Goal: Register for event/course

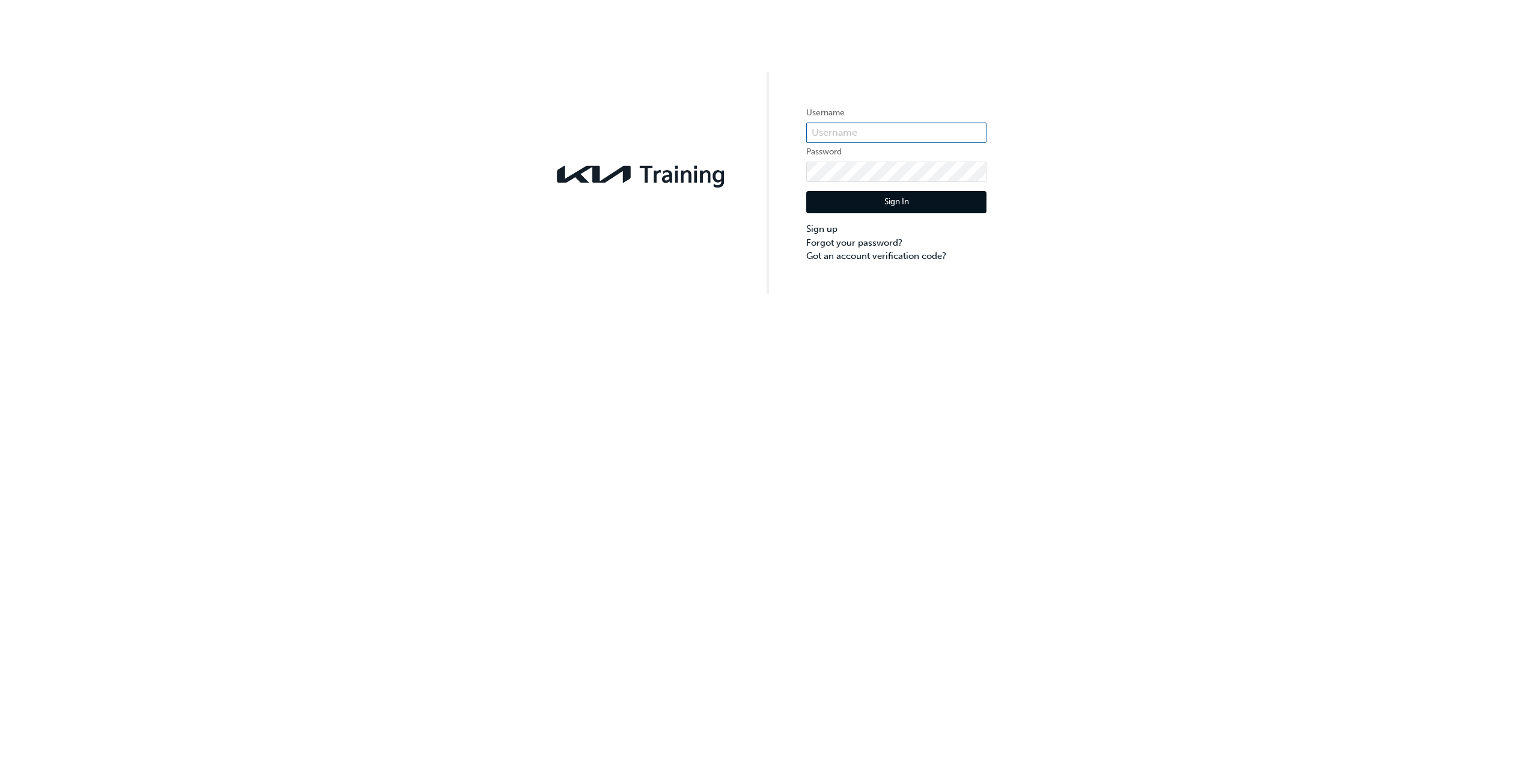
type input "KAU82027A1"
click at [910, 206] on button "Sign In" at bounding box center [896, 202] width 180 height 23
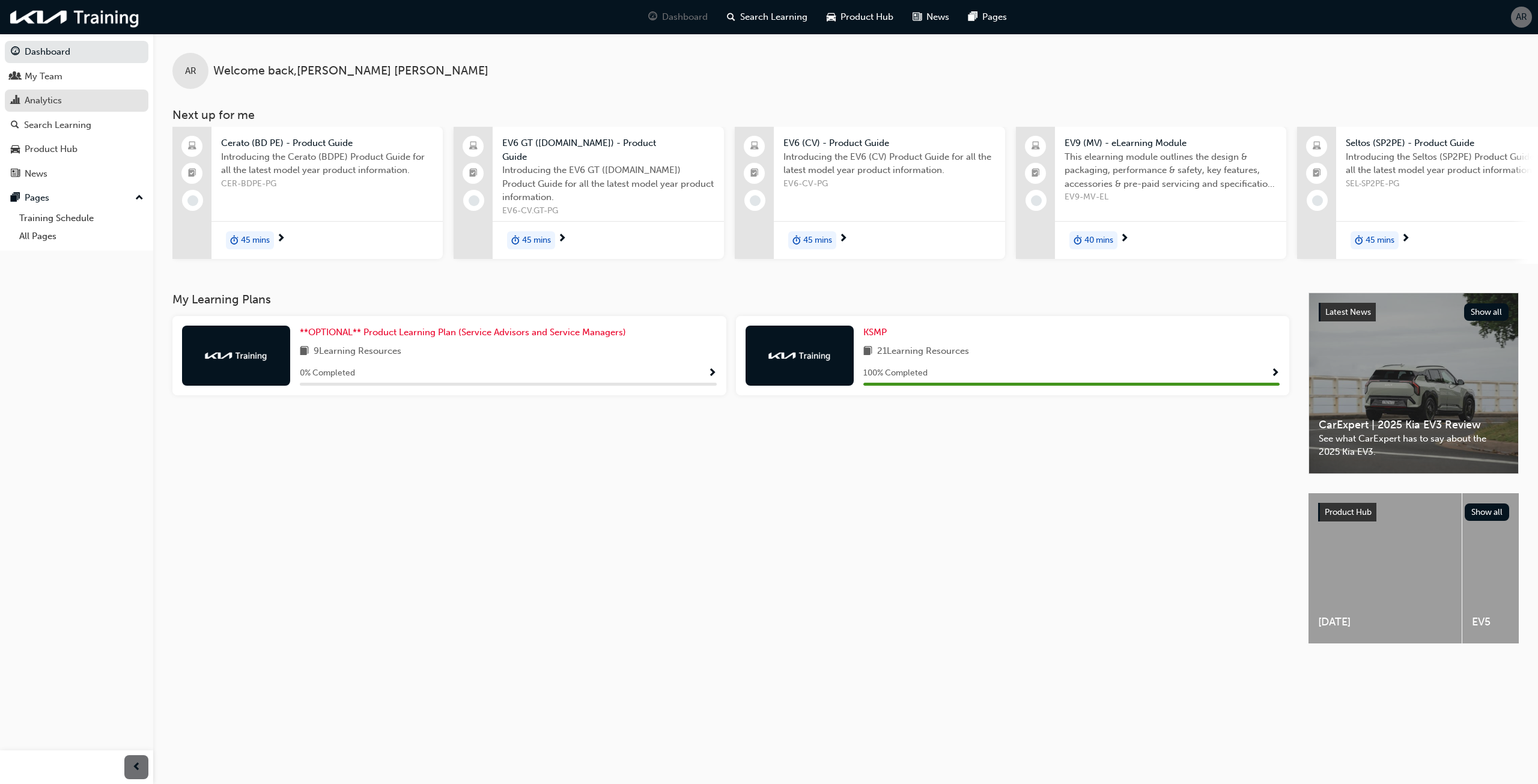
click at [26, 101] on div "Analytics" at bounding box center [43, 100] width 37 height 14
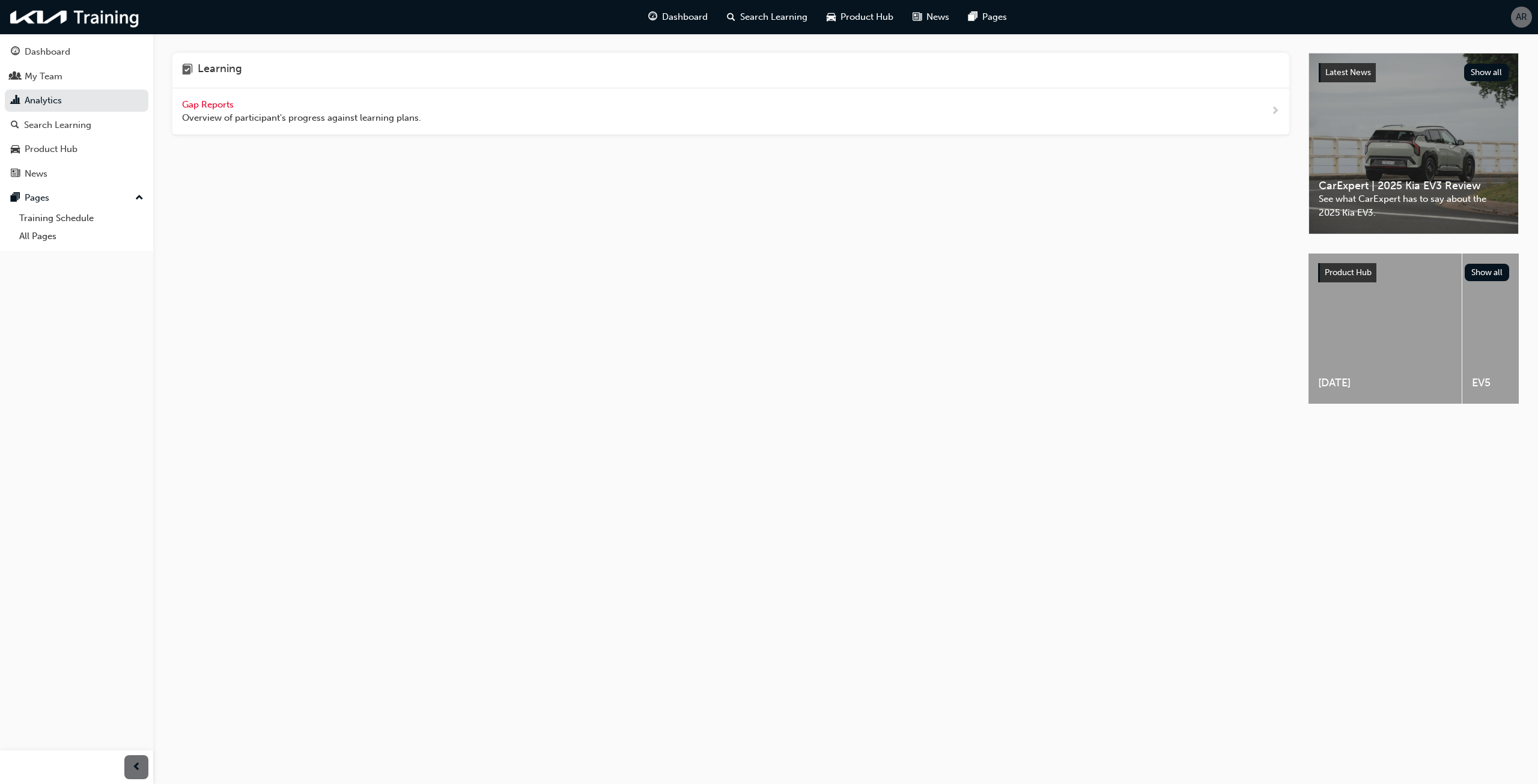
click at [202, 100] on span "Gap Reports" at bounding box center [209, 104] width 54 height 11
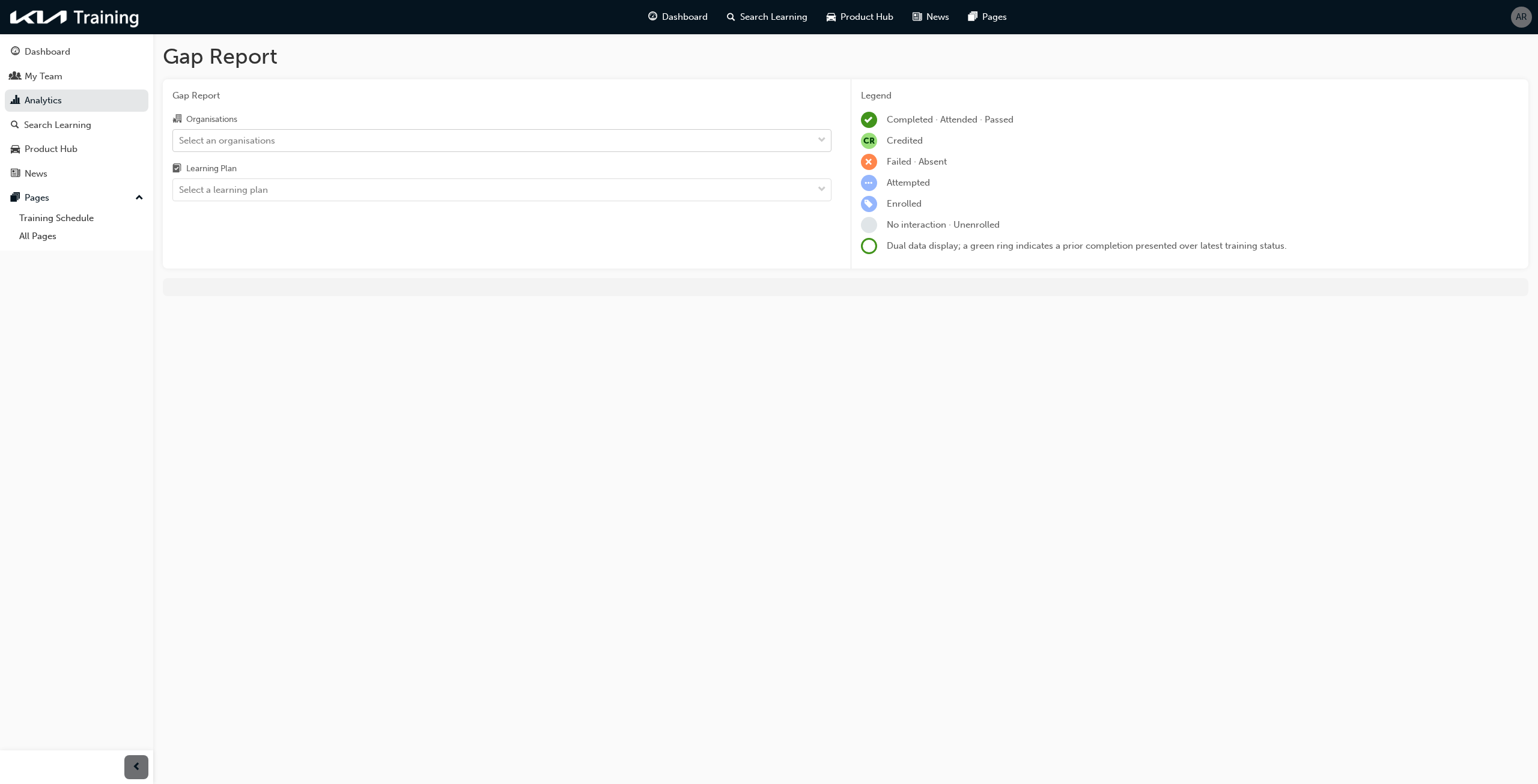
click at [241, 136] on div "Select an organisations" at bounding box center [227, 140] width 96 height 14
click at [180, 136] on input "Organisations Select an organisations" at bounding box center [180, 139] width 1 height 10
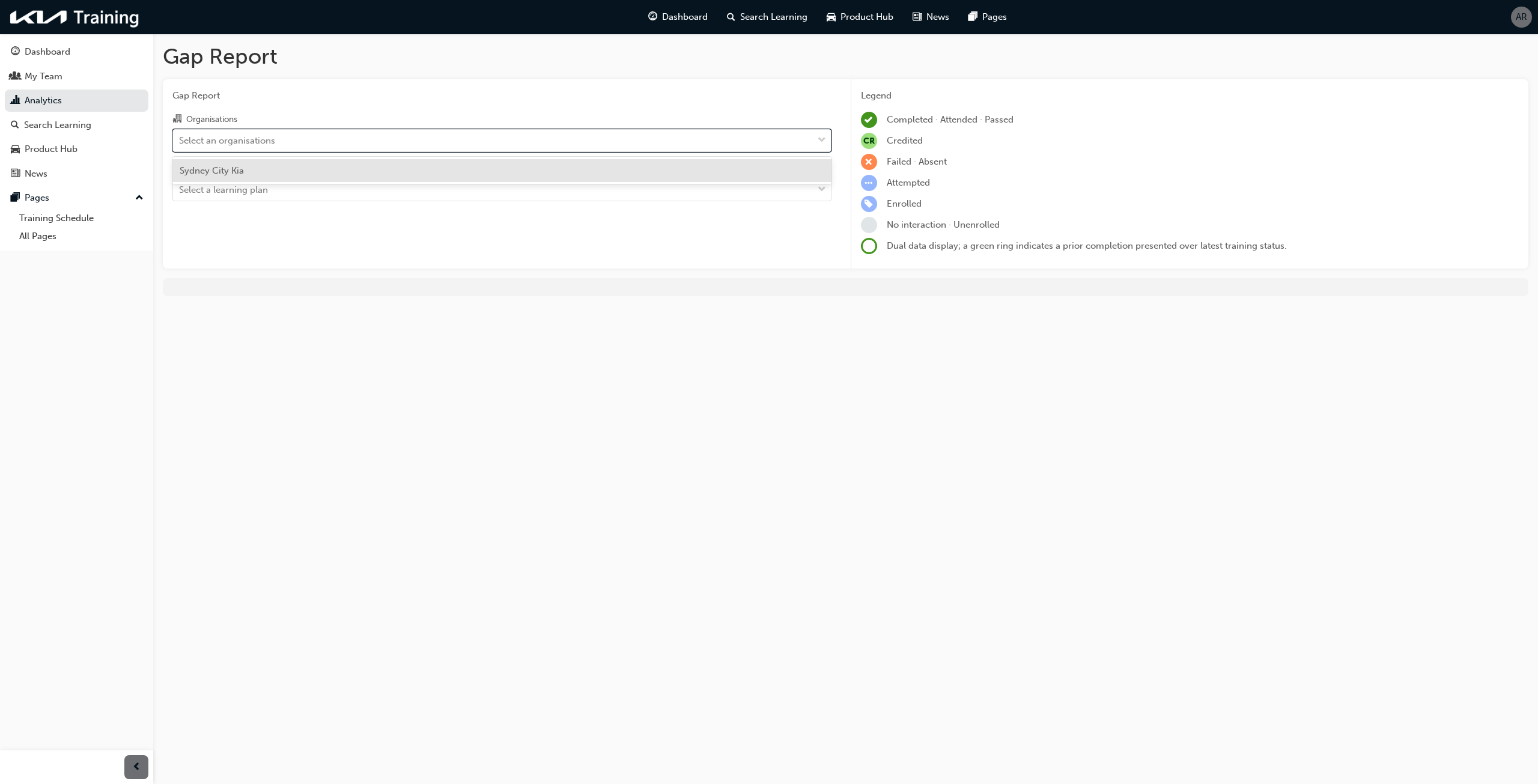
click at [239, 169] on span "Sydney City Kia" at bounding box center [212, 170] width 65 height 11
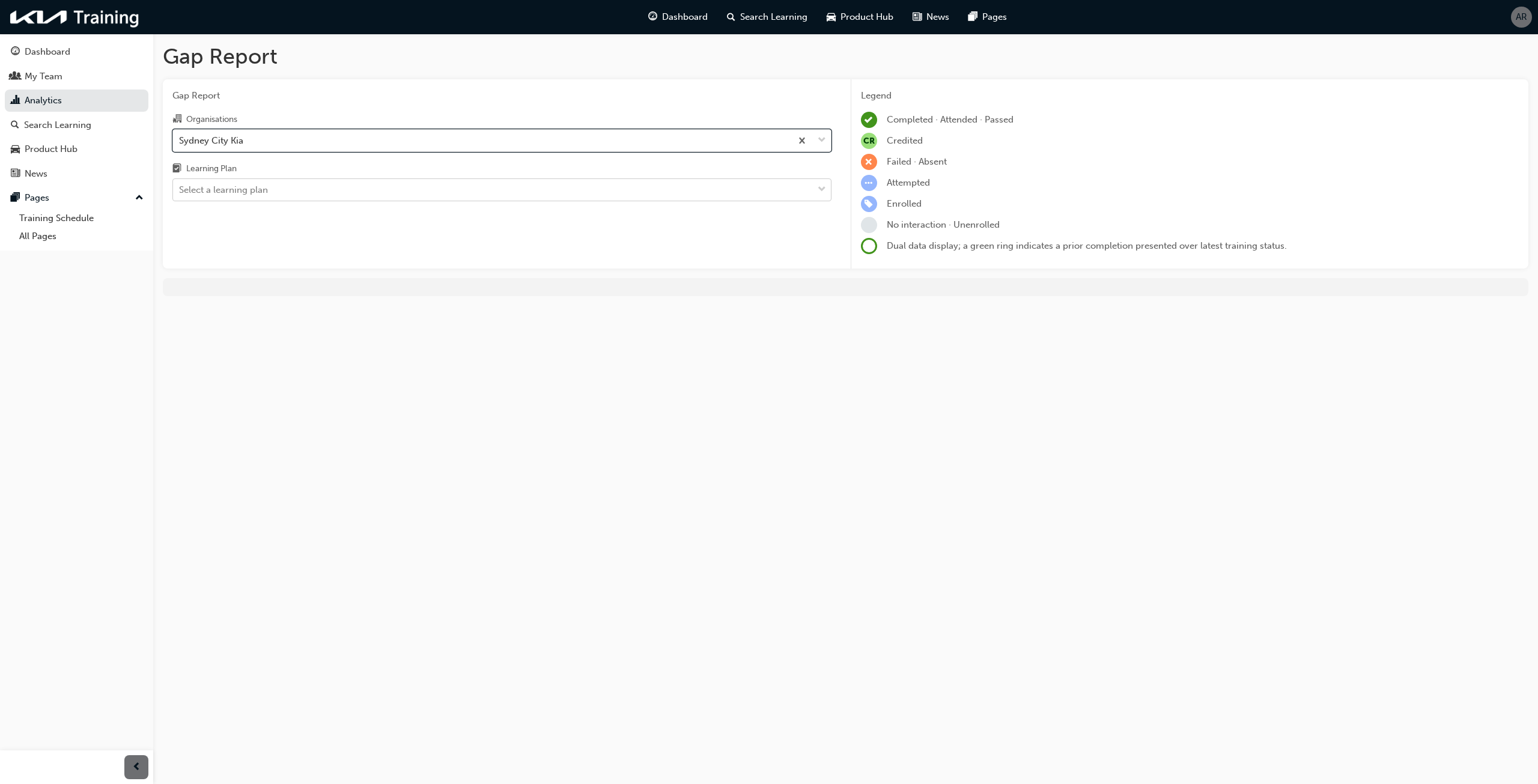
click at [238, 193] on div "Select a learning plan" at bounding box center [223, 190] width 89 height 14
click at [180, 193] on input "Learning Plan Select a learning plan" at bounding box center [180, 189] width 1 height 10
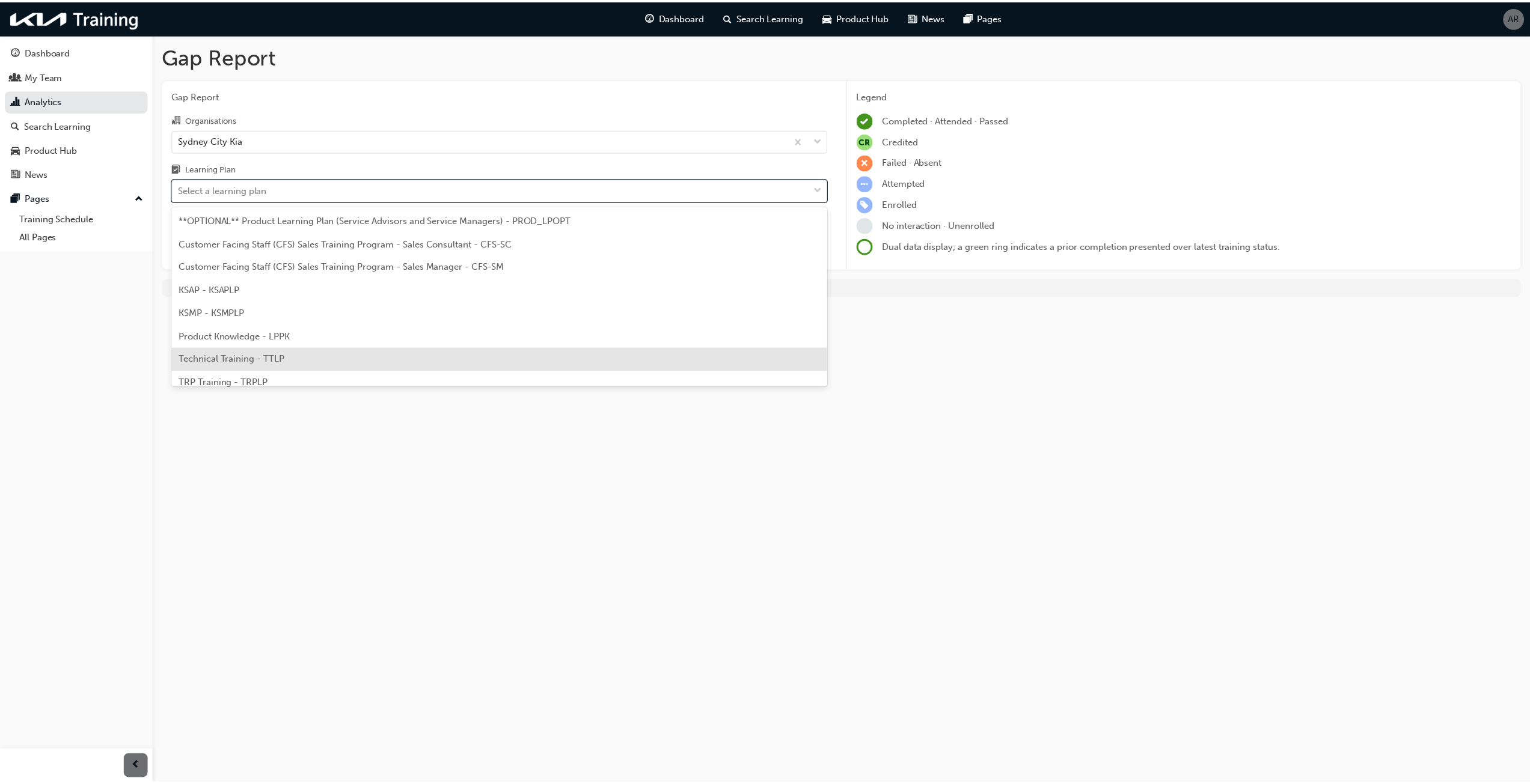
scroll to position [33, 0]
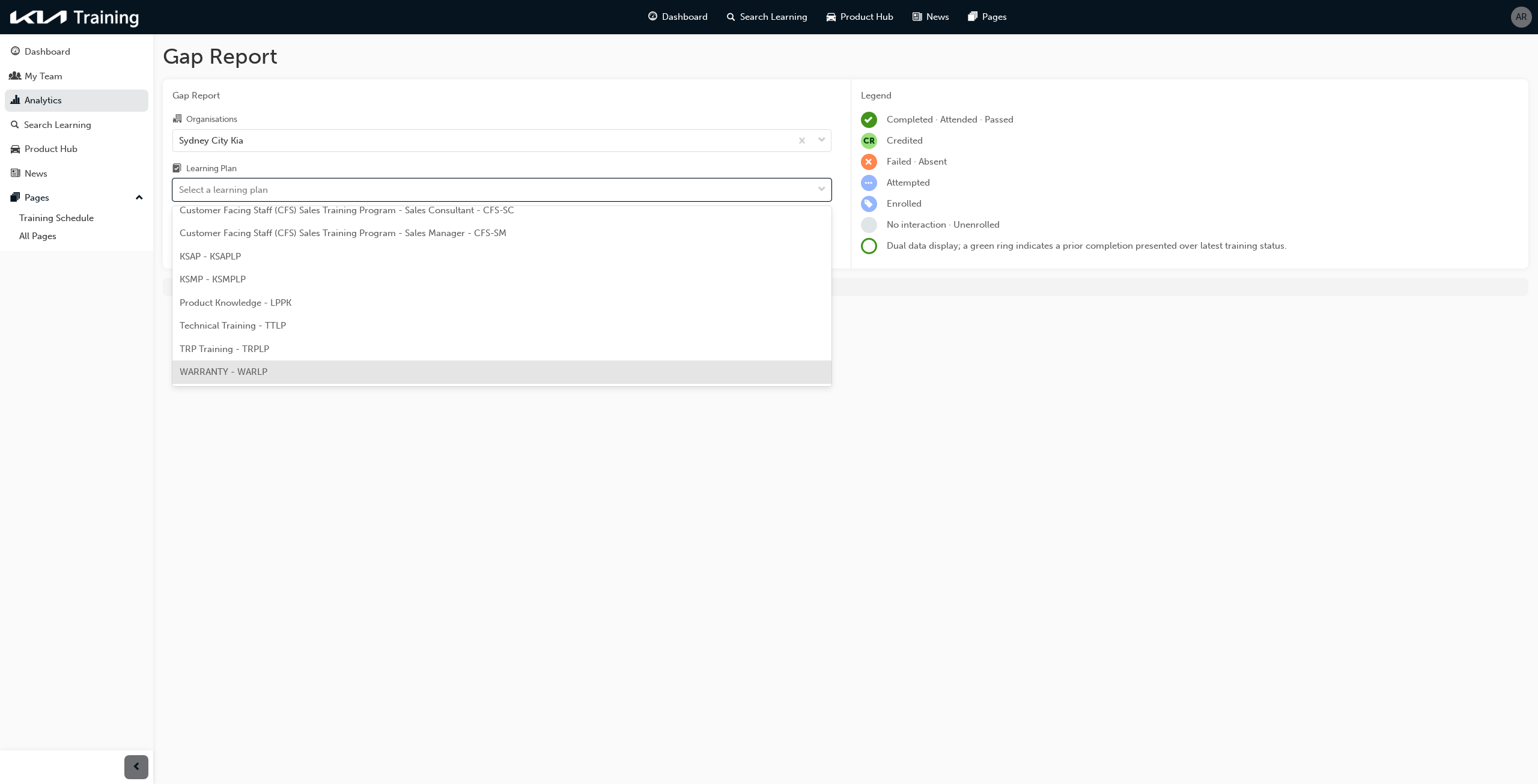
click at [284, 375] on div "WARRANTY - WARLP" at bounding box center [502, 373] width 659 height 23
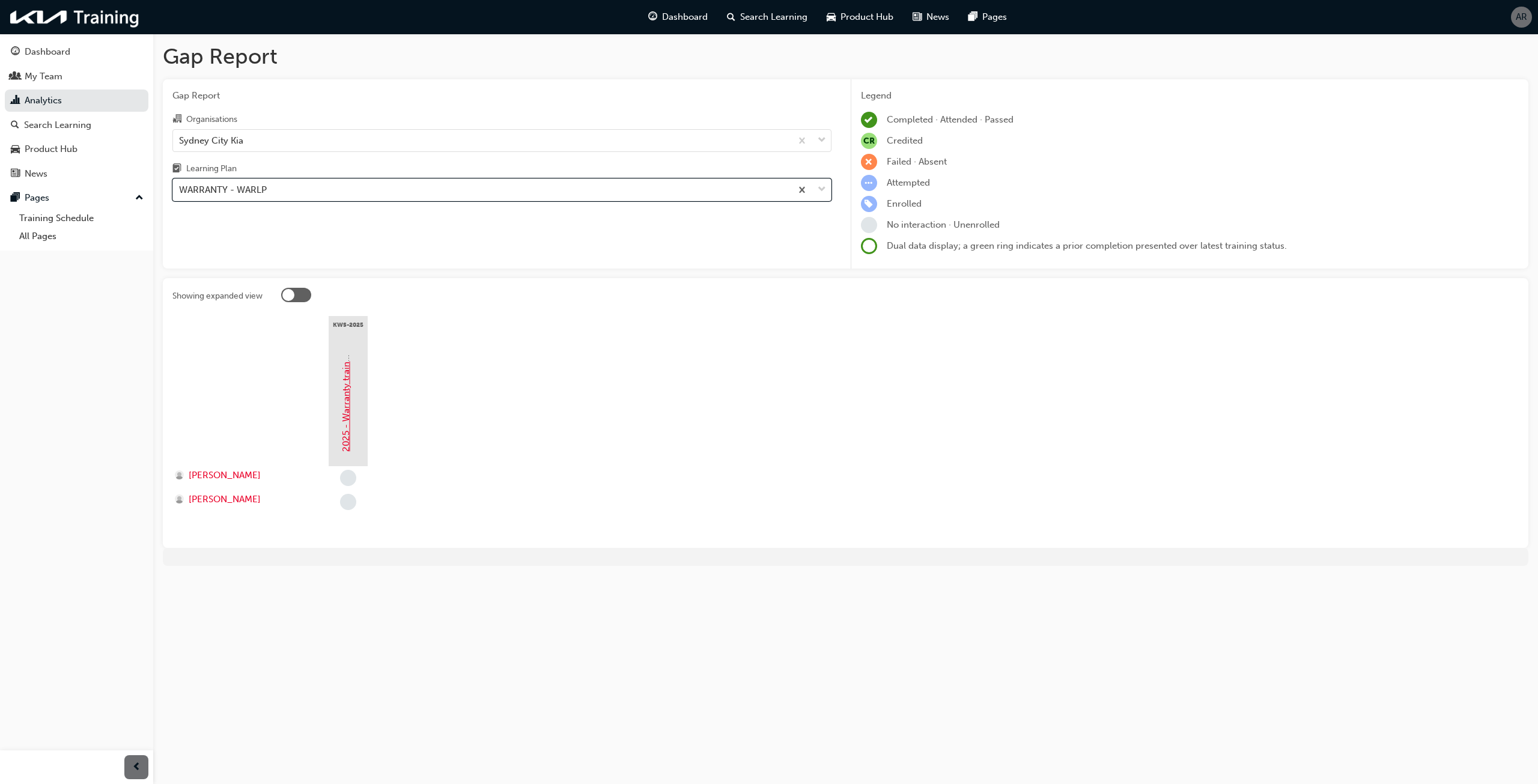
click at [343, 444] on link "2025 - Warranty training" at bounding box center [345, 400] width 11 height 103
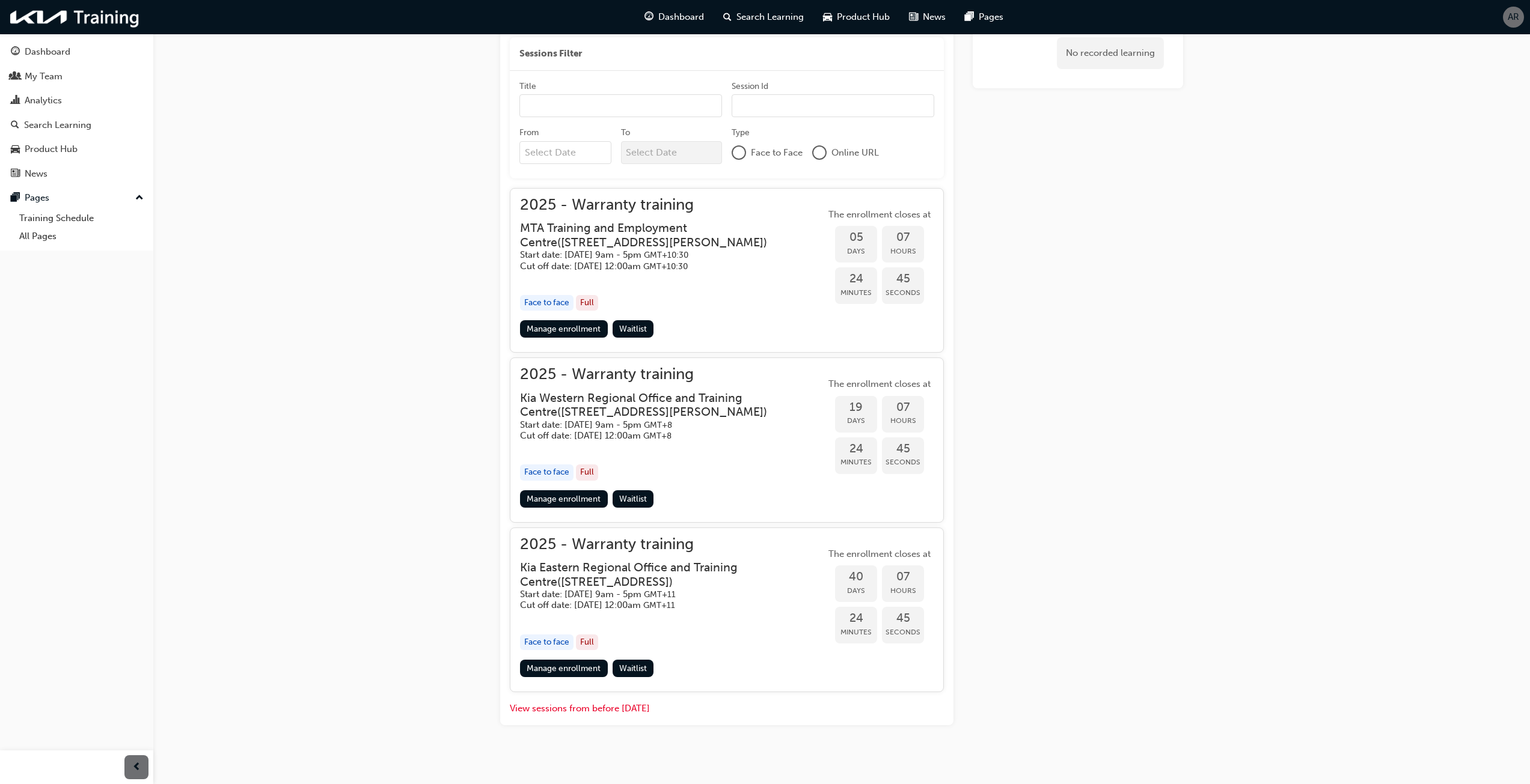
scroll to position [409, 0]
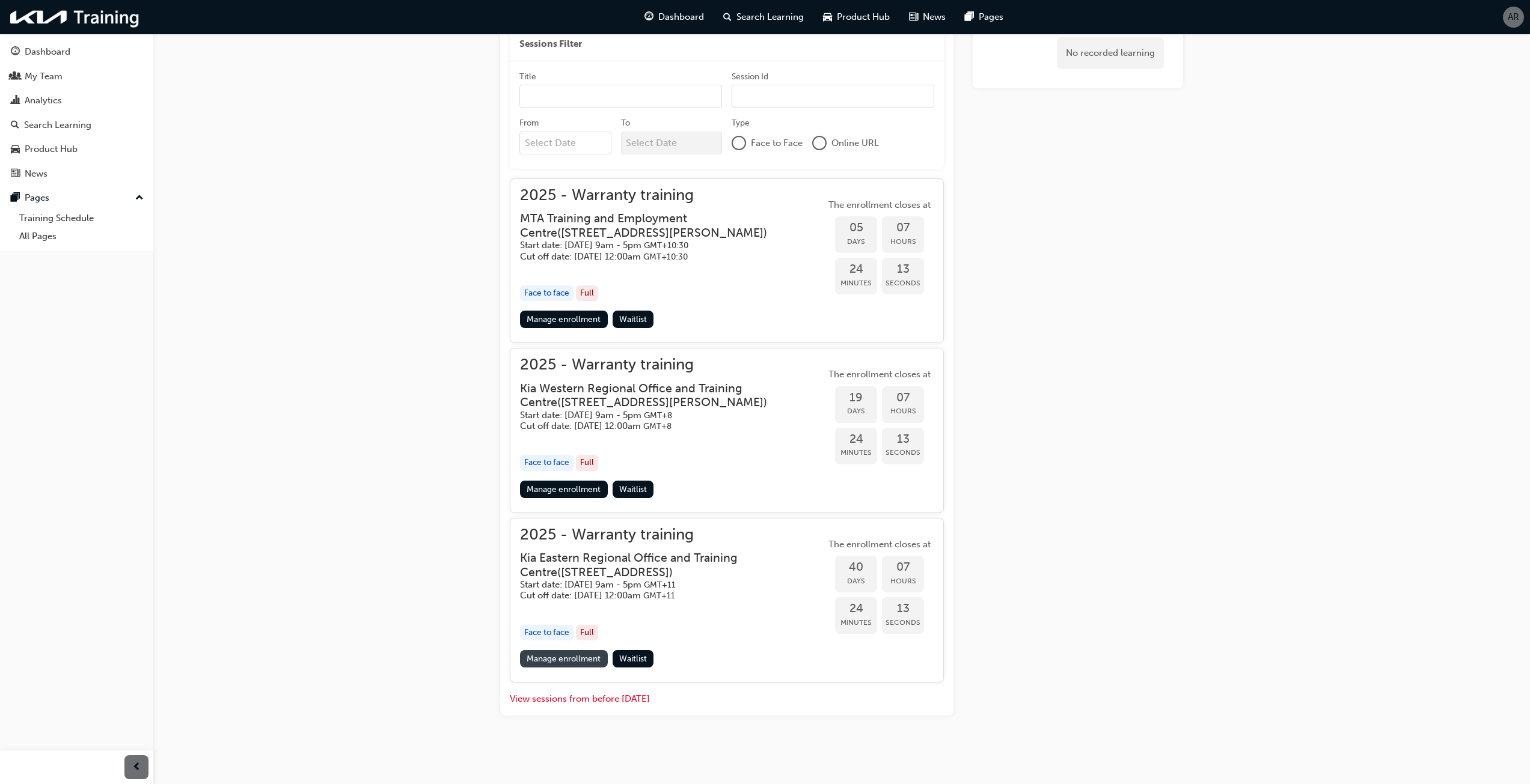
click at [573, 659] on link "Manage enrollment" at bounding box center [564, 659] width 88 height 18
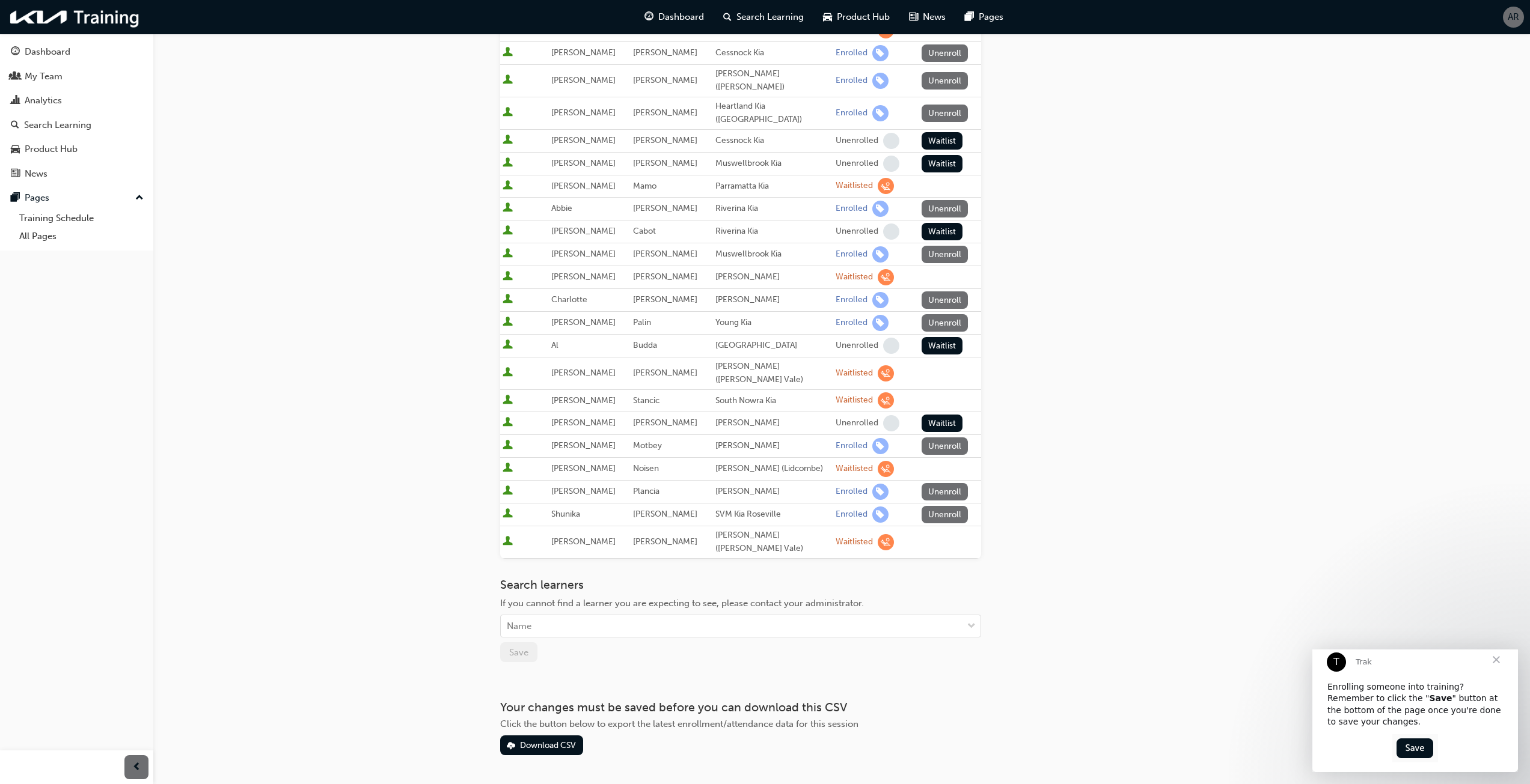
scroll to position [323, 0]
click at [967, 618] on span "down-icon" at bounding box center [971, 626] width 8 height 15
click at [1052, 563] on div "Go to session detail page Manage enrollment for 2025 - Warranty training Start …" at bounding box center [842, 232] width 683 height 1044
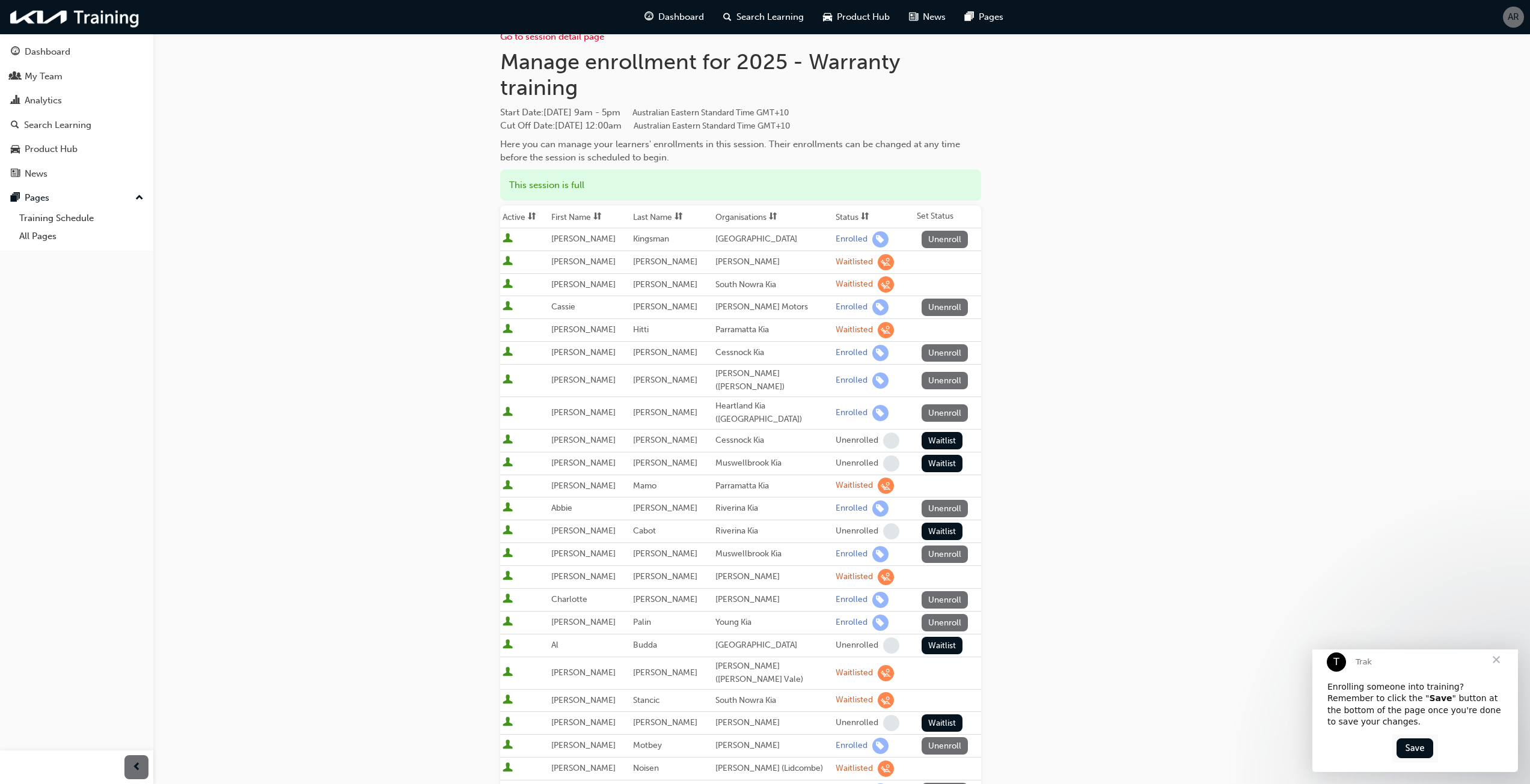
scroll to position [0, 0]
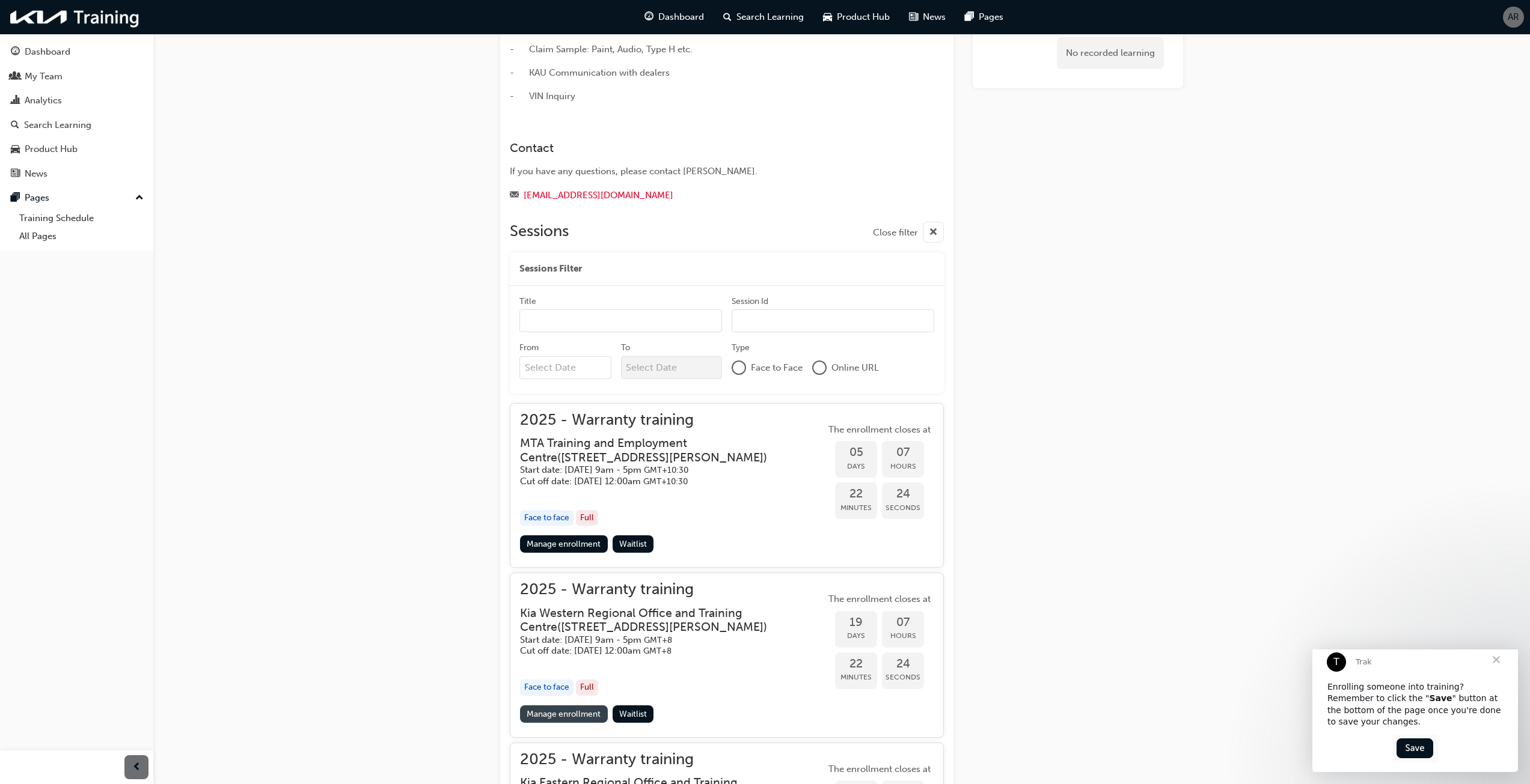
scroll to position [168, 0]
click at [549, 317] on input "Title" at bounding box center [621, 322] width 203 height 23
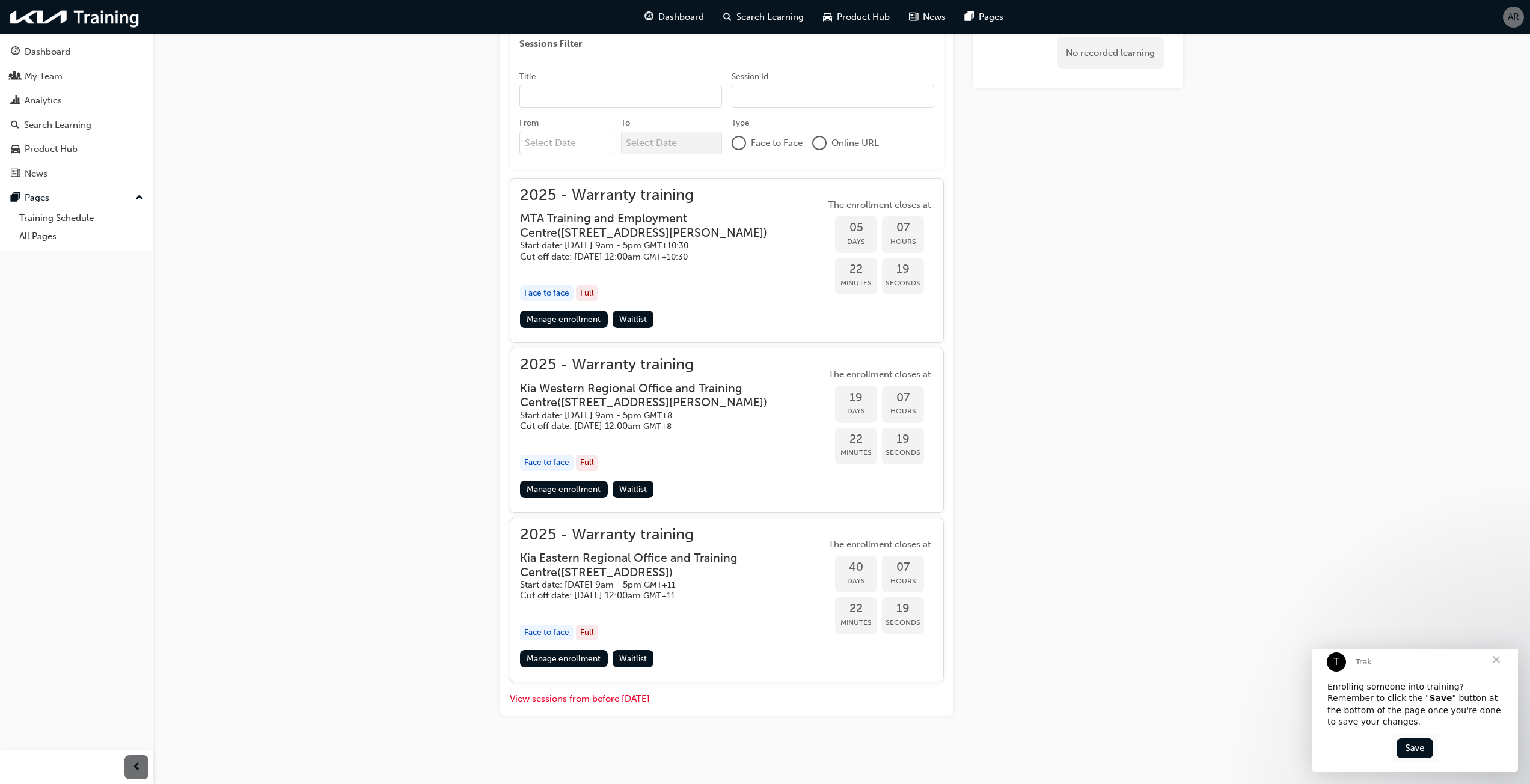
scroll to position [409, 0]
click at [571, 659] on link "Manage enrollment" at bounding box center [564, 659] width 88 height 18
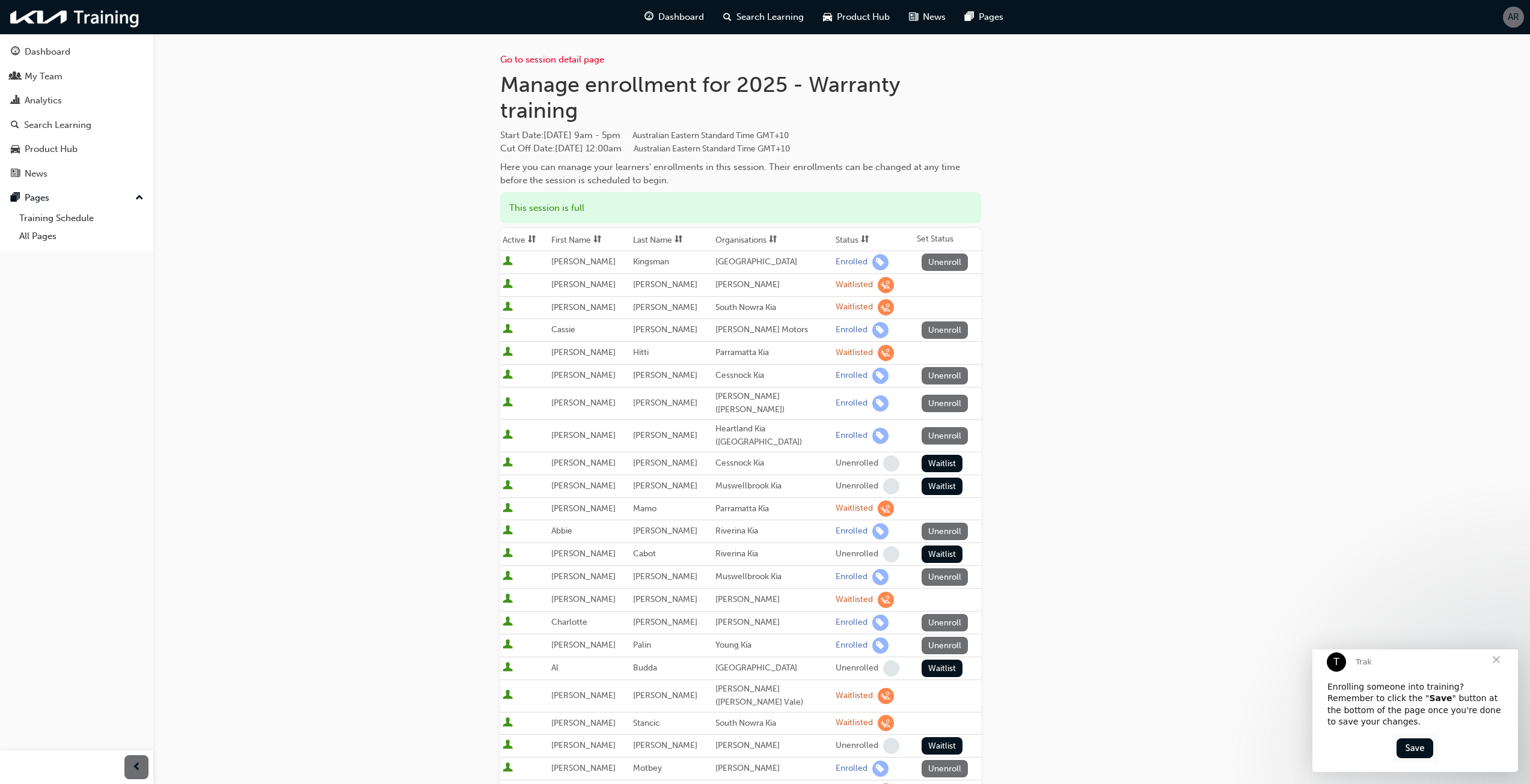
scroll to position [409, 0]
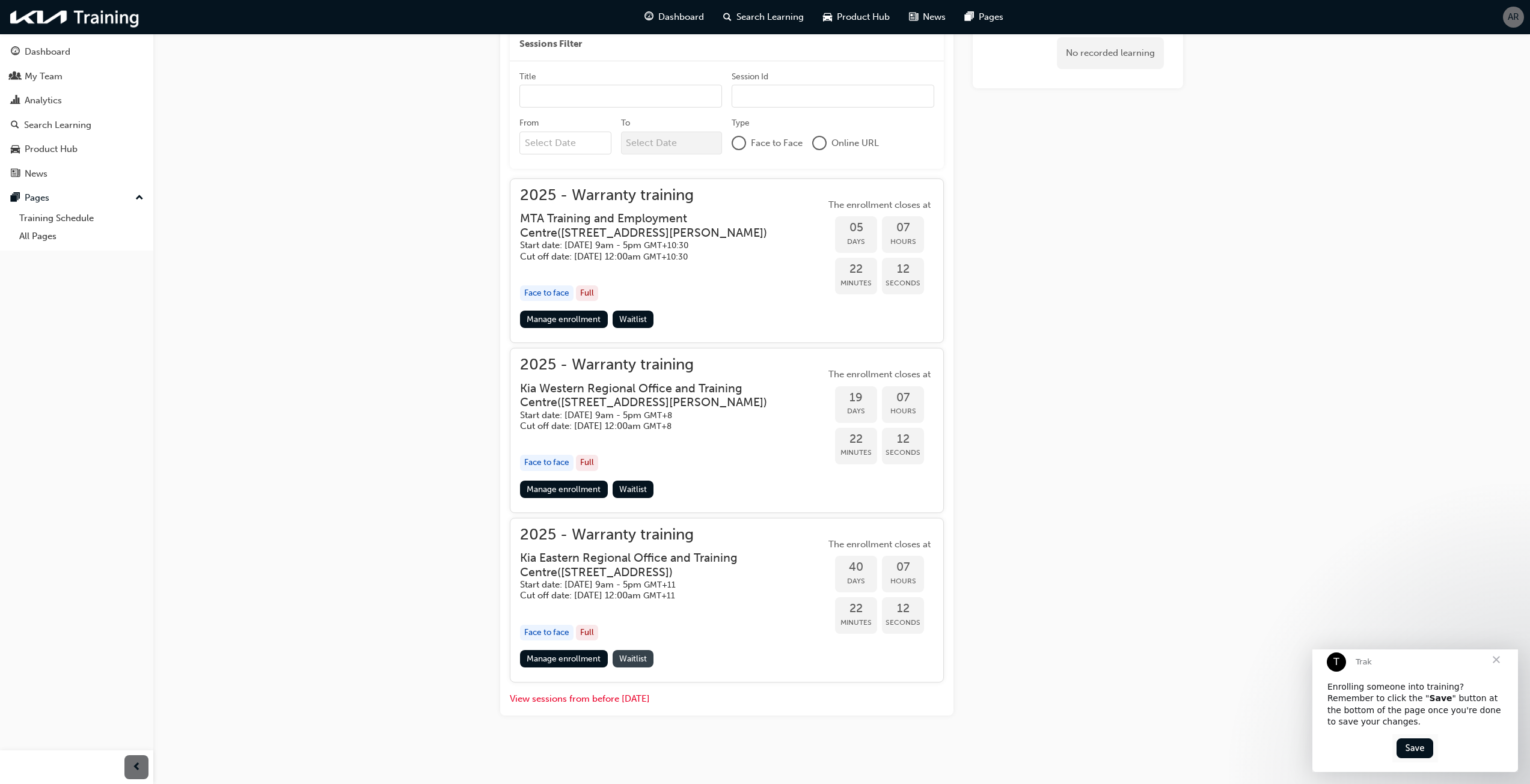
click at [641, 660] on span "Waitlist" at bounding box center [633, 659] width 28 height 10
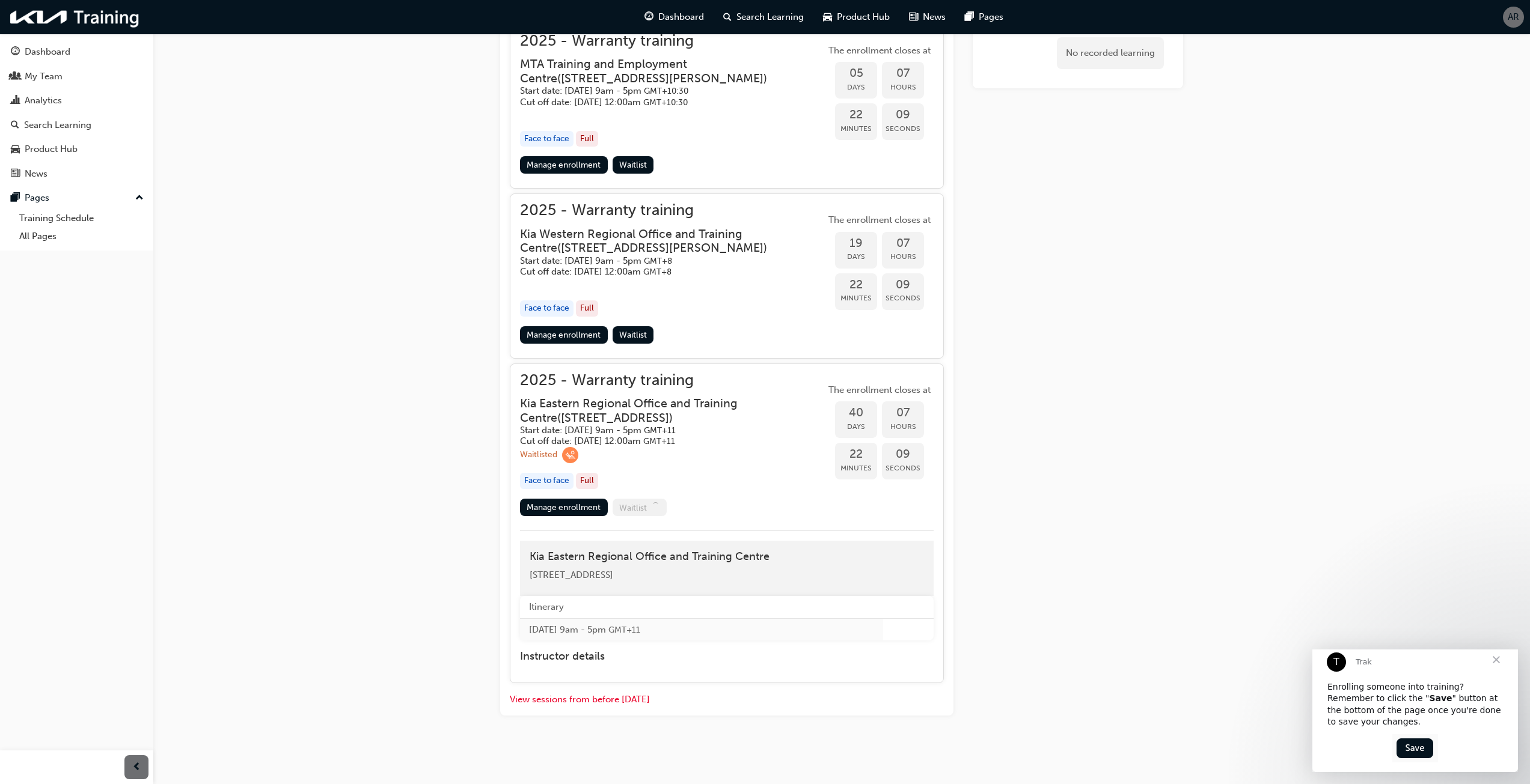
scroll to position [563, 0]
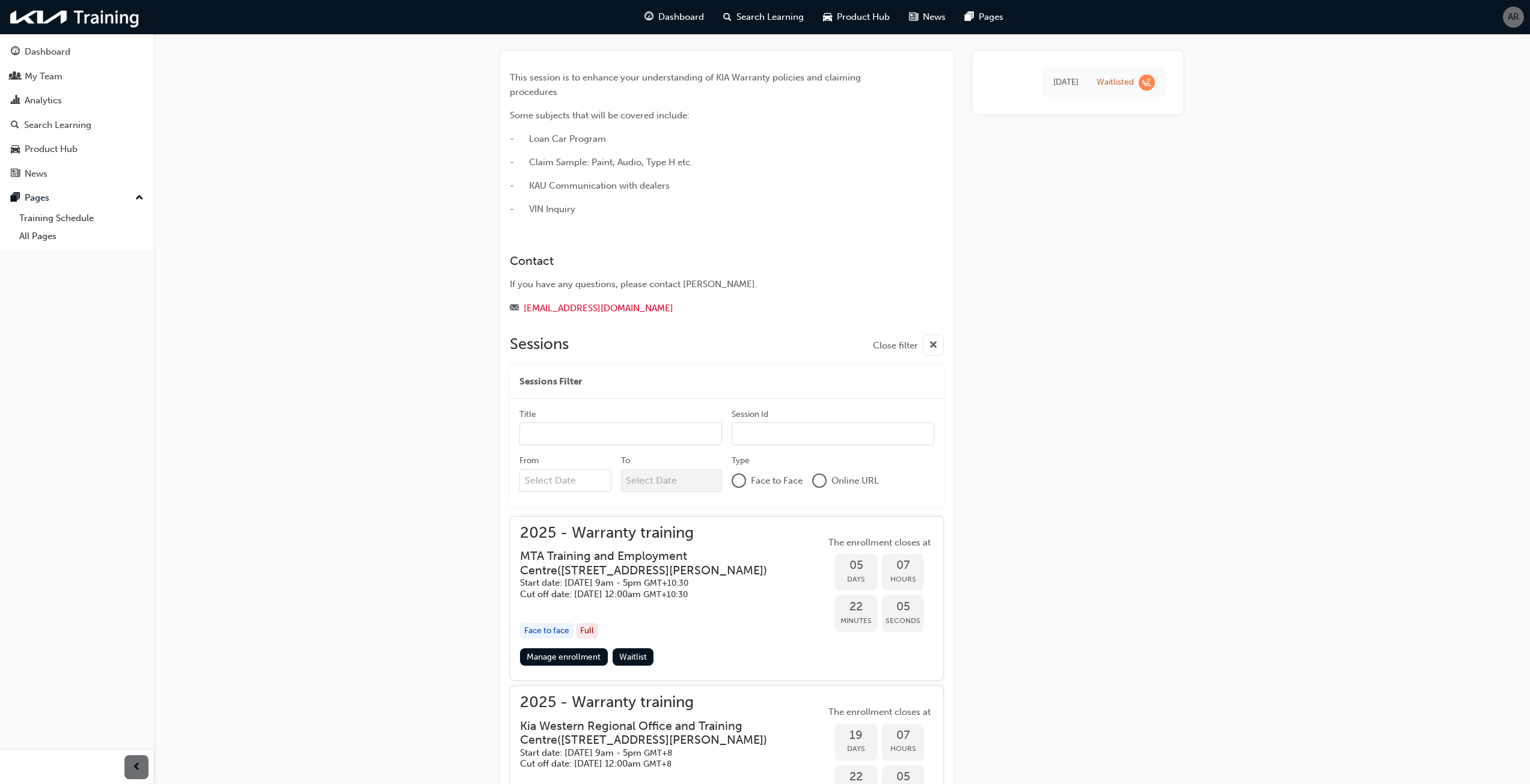
scroll to position [60, 0]
drag, startPoint x: 544, startPoint y: 421, endPoint x: 542, endPoint y: 428, distance: 7.3
click at [544, 422] on input "Title" at bounding box center [621, 431] width 203 height 23
type input "a"
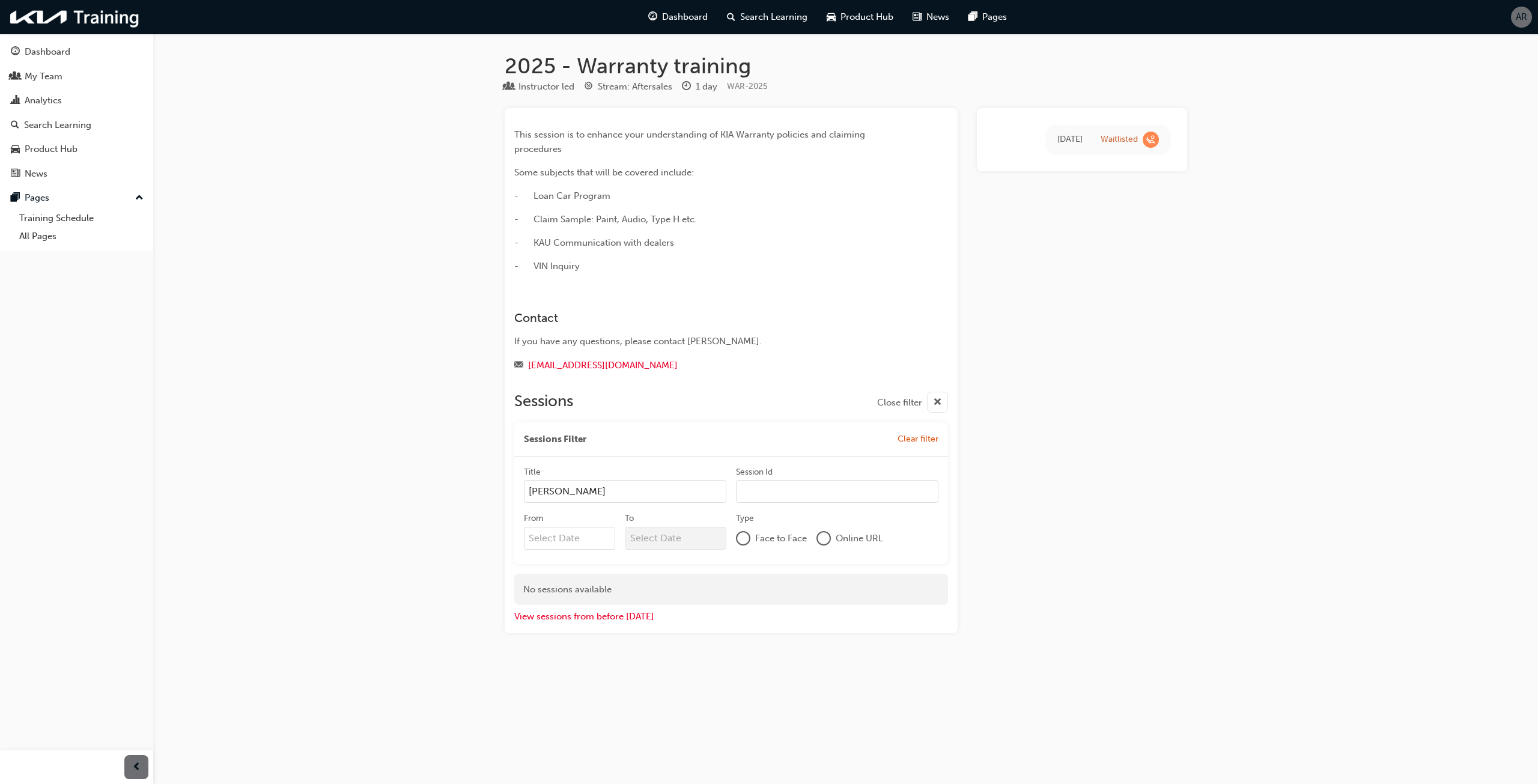
type input "[PERSON_NAME]"
click at [552, 538] on input "From Previous Month Next Month September 2025 Su Mo Tu We Th Fr Sa 31 1 2 3 4 5…" at bounding box center [569, 538] width 92 height 23
click at [651, 570] on button "Next Month" at bounding box center [649, 567] width 19 height 19
click at [571, 640] on div "11" at bounding box center [574, 642] width 15 height 15
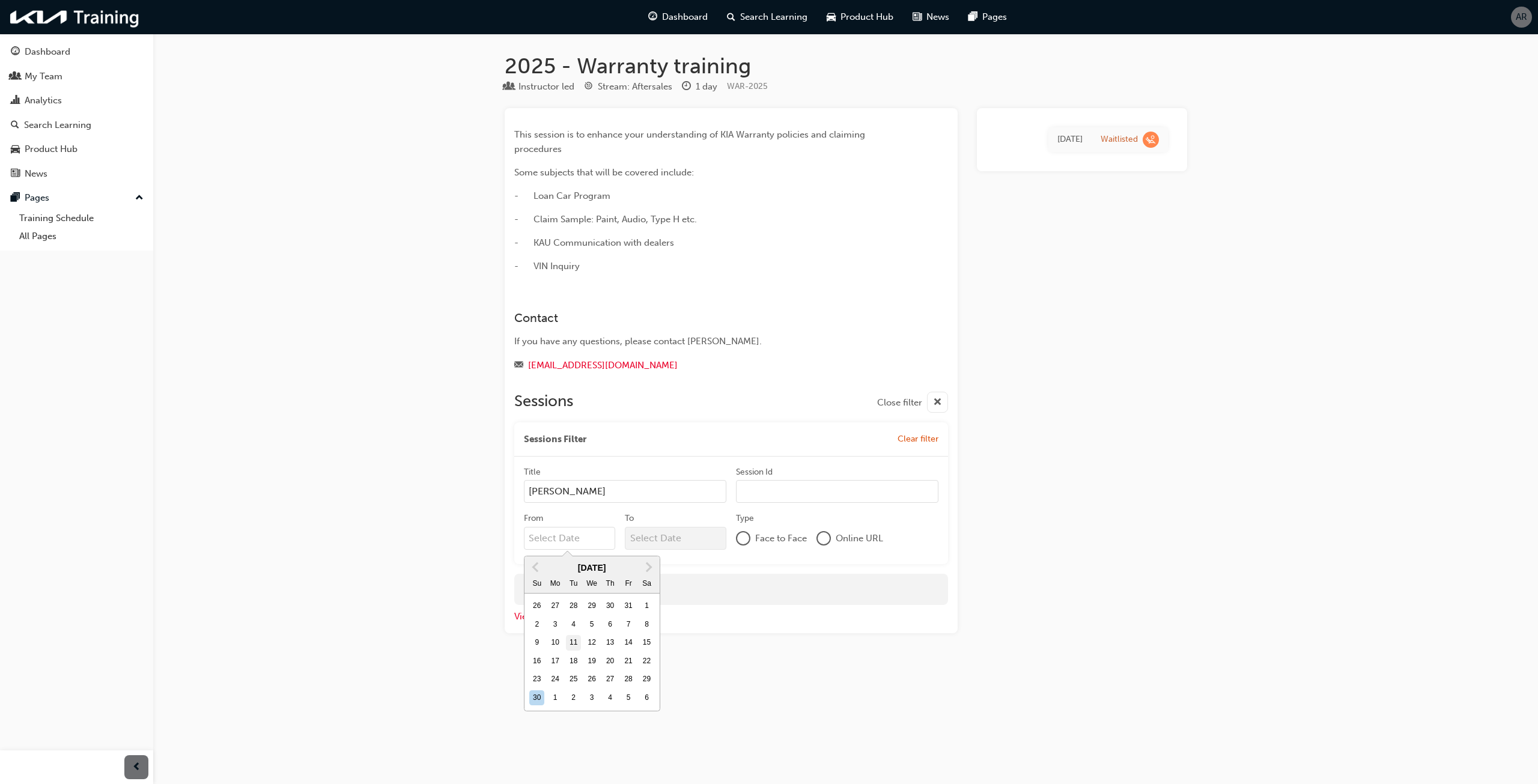
click at [571, 550] on input "From November 2025 Previous Month Next Month November 2025 Su Mo Tu We Th Fr Sa…" at bounding box center [569, 538] width 92 height 23
type input "11/11/25"
click at [746, 541] on div at bounding box center [743, 538] width 12 height 12
click at [675, 582] on input "Venue Name" at bounding box center [625, 579] width 202 height 23
type input "Eastern Creek"
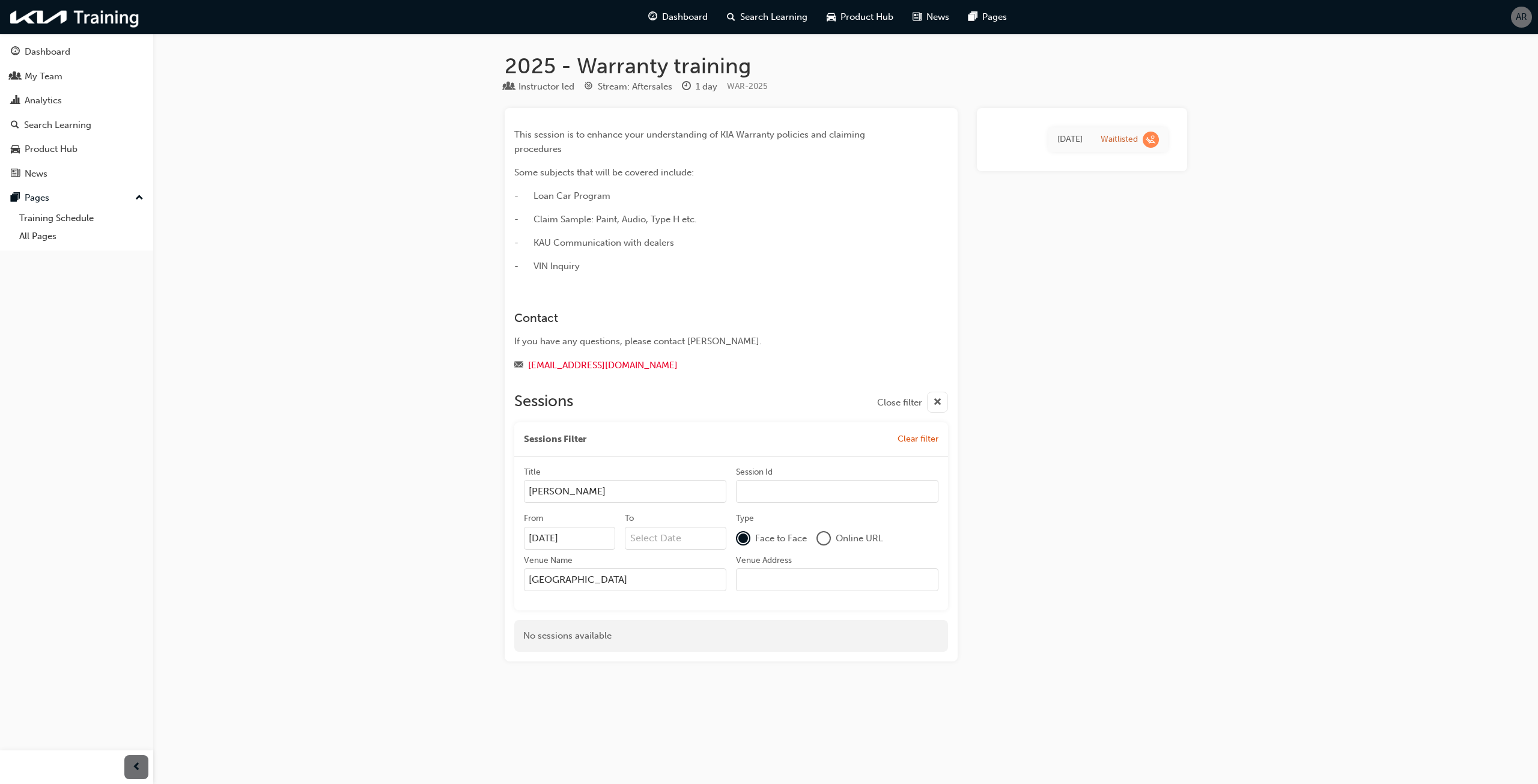
click at [802, 587] on input "Venue Address" at bounding box center [837, 579] width 202 height 23
click at [790, 620] on div "Sessions Close filter Sessions Filter Clear filter Title Andjela Todorovic Sess…" at bounding box center [730, 517] width 433 height 270
click at [790, 641] on div "No sessions available" at bounding box center [730, 635] width 433 height 32
drag, startPoint x: 790, startPoint y: 641, endPoint x: 829, endPoint y: 614, distance: 47.4
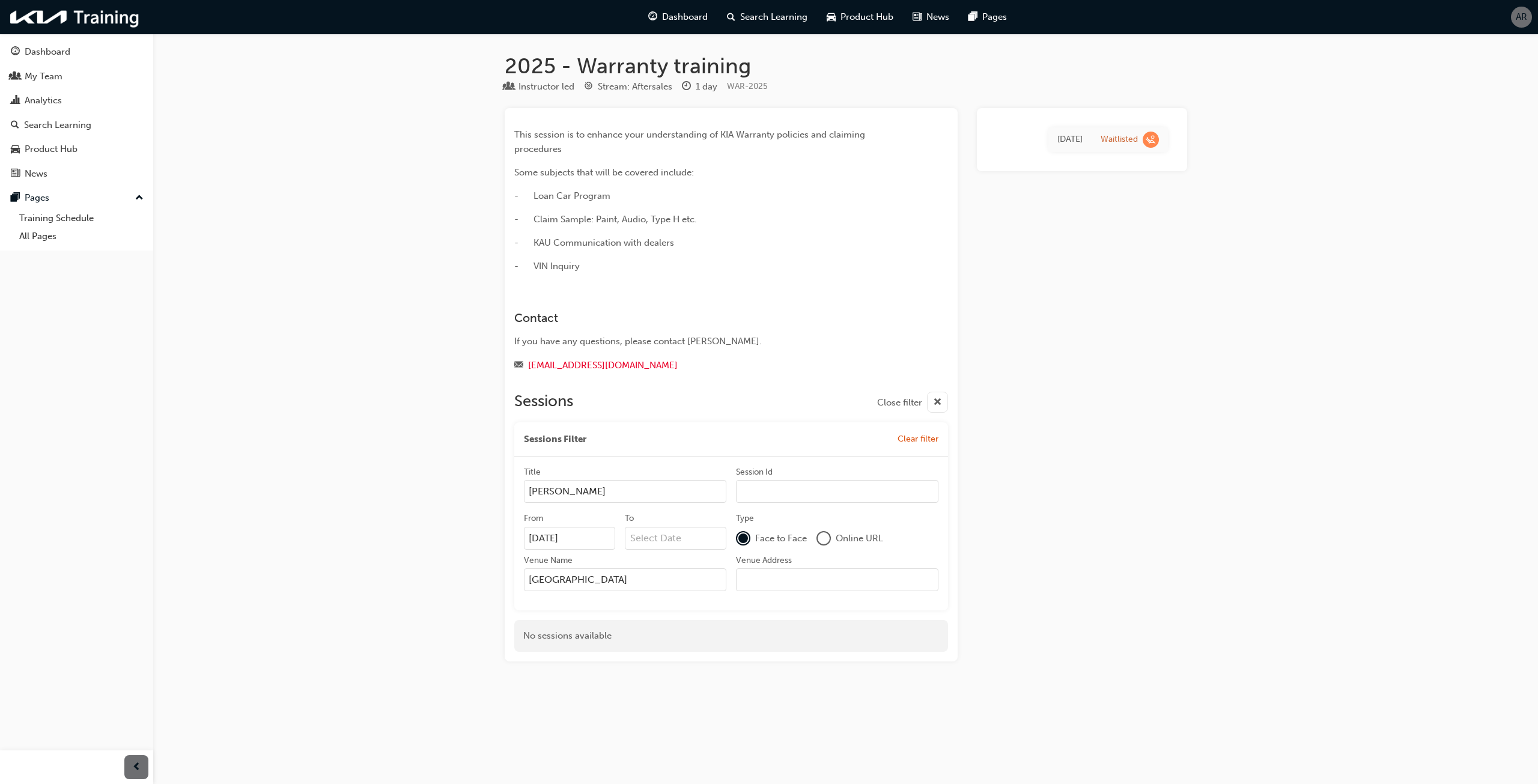
click at [810, 626] on div "No sessions available" at bounding box center [730, 635] width 433 height 32
drag, startPoint x: 891, startPoint y: 573, endPoint x: 860, endPoint y: 558, distance: 34.4
click at [864, 560] on label "Venue Address" at bounding box center [837, 573] width 202 height 37
click at [864, 568] on input "Venue Address" at bounding box center [837, 579] width 202 height 23
click at [43, 38] on button "Dashboard My Team Analytics Search Learning Product Hub News Pages" at bounding box center [77, 112] width 144 height 148
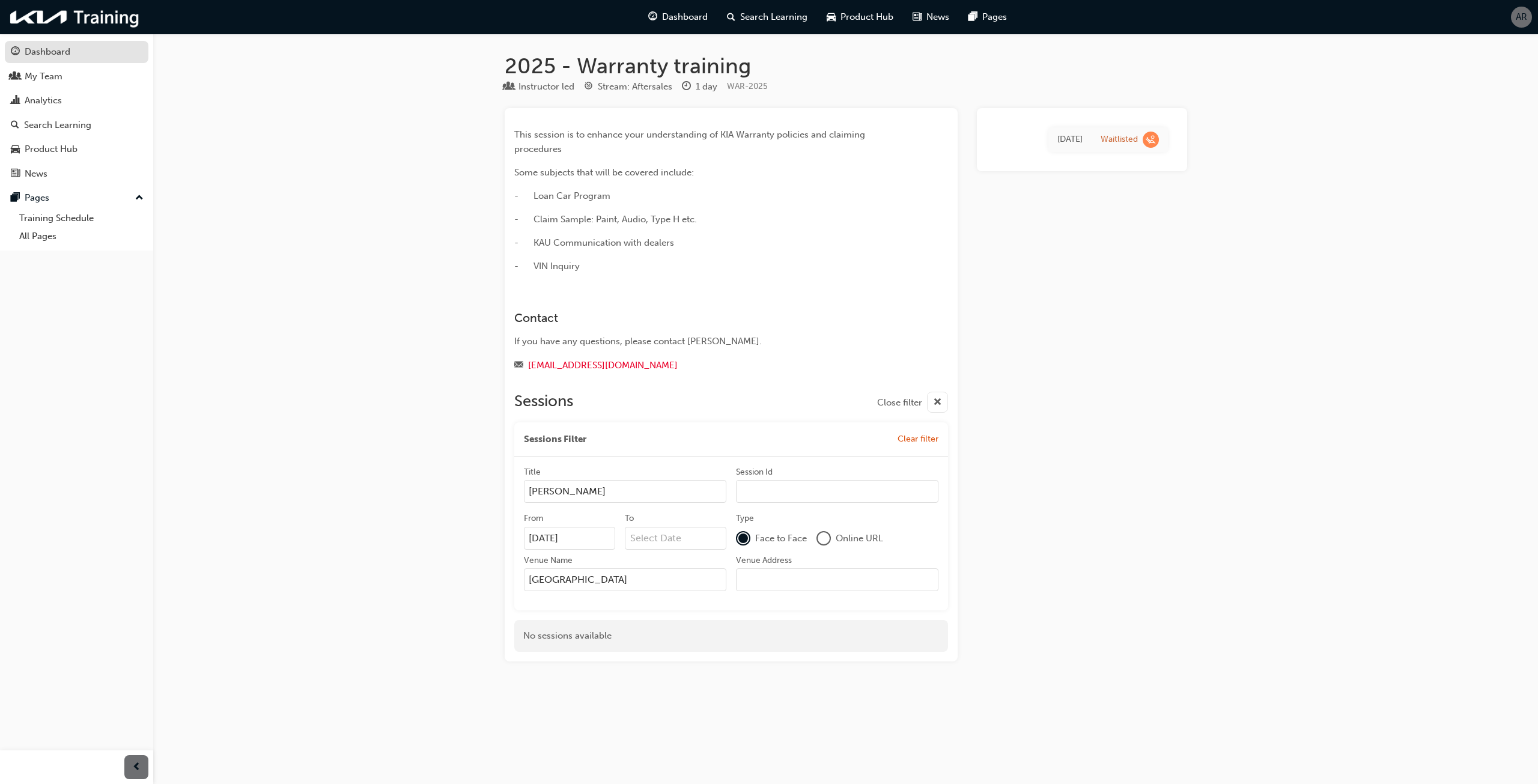
click at [45, 53] on div "Dashboard" at bounding box center [48, 51] width 45 height 14
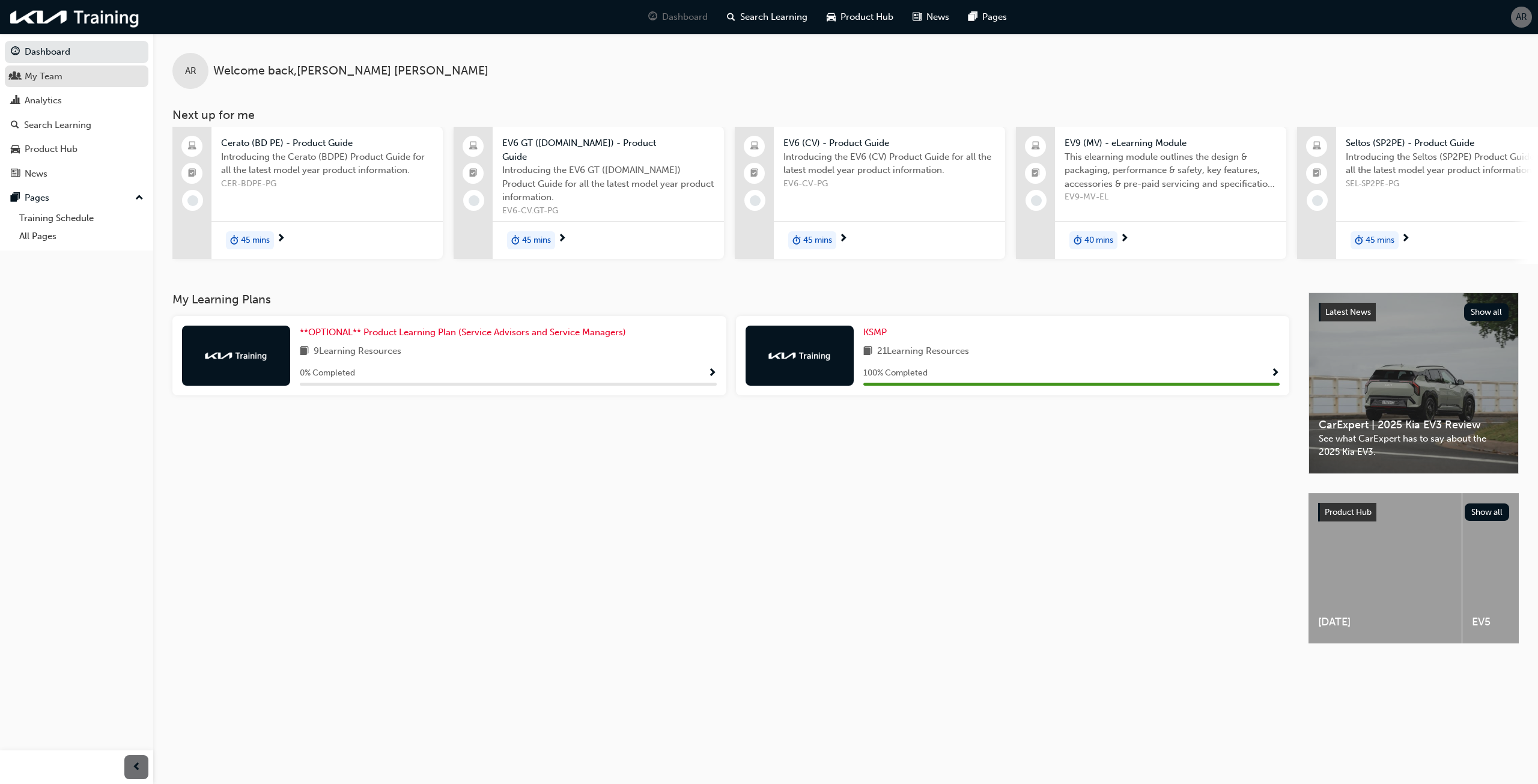
click at [70, 78] on div "My Team" at bounding box center [76, 76] width 131 height 15
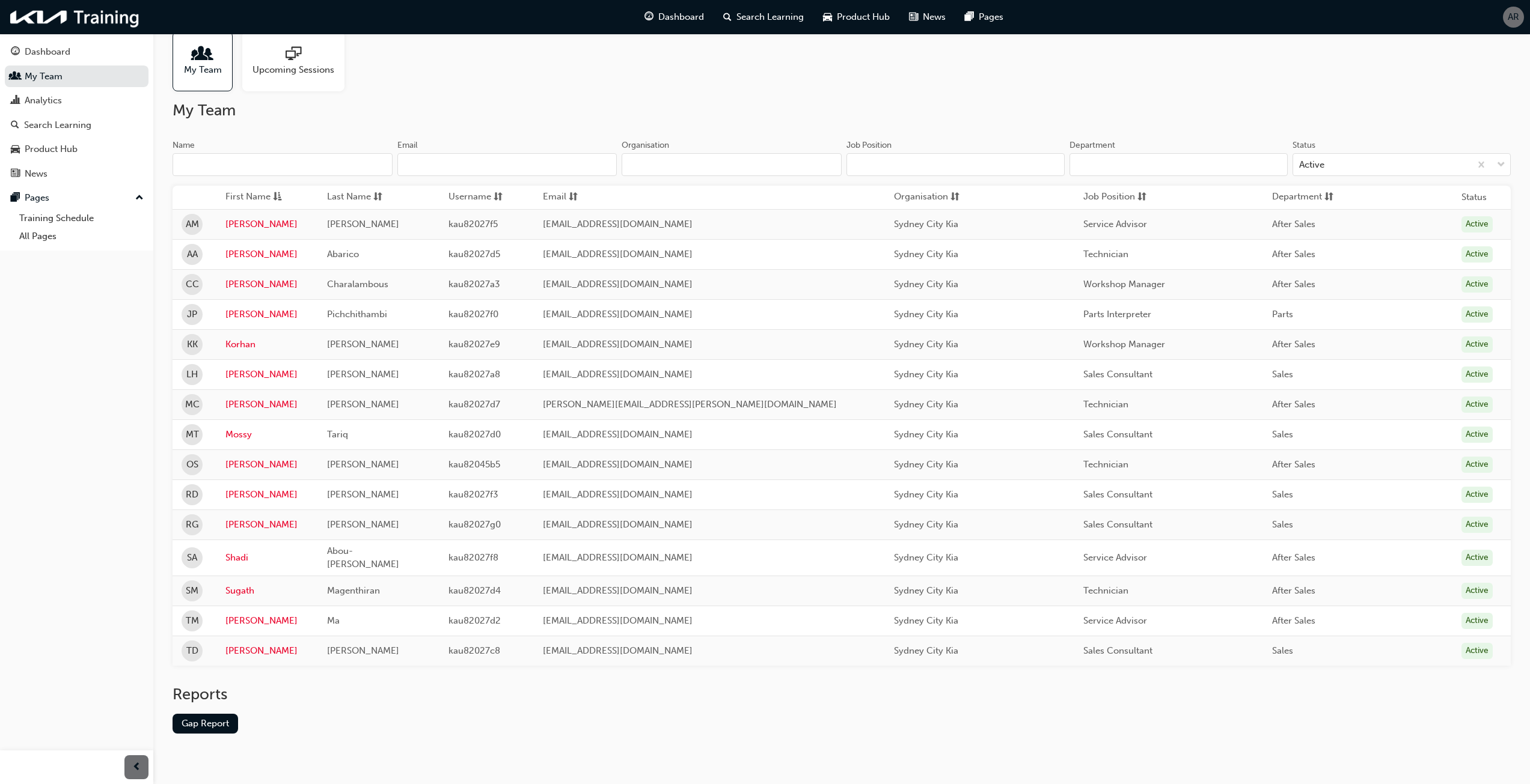
scroll to position [34, 0]
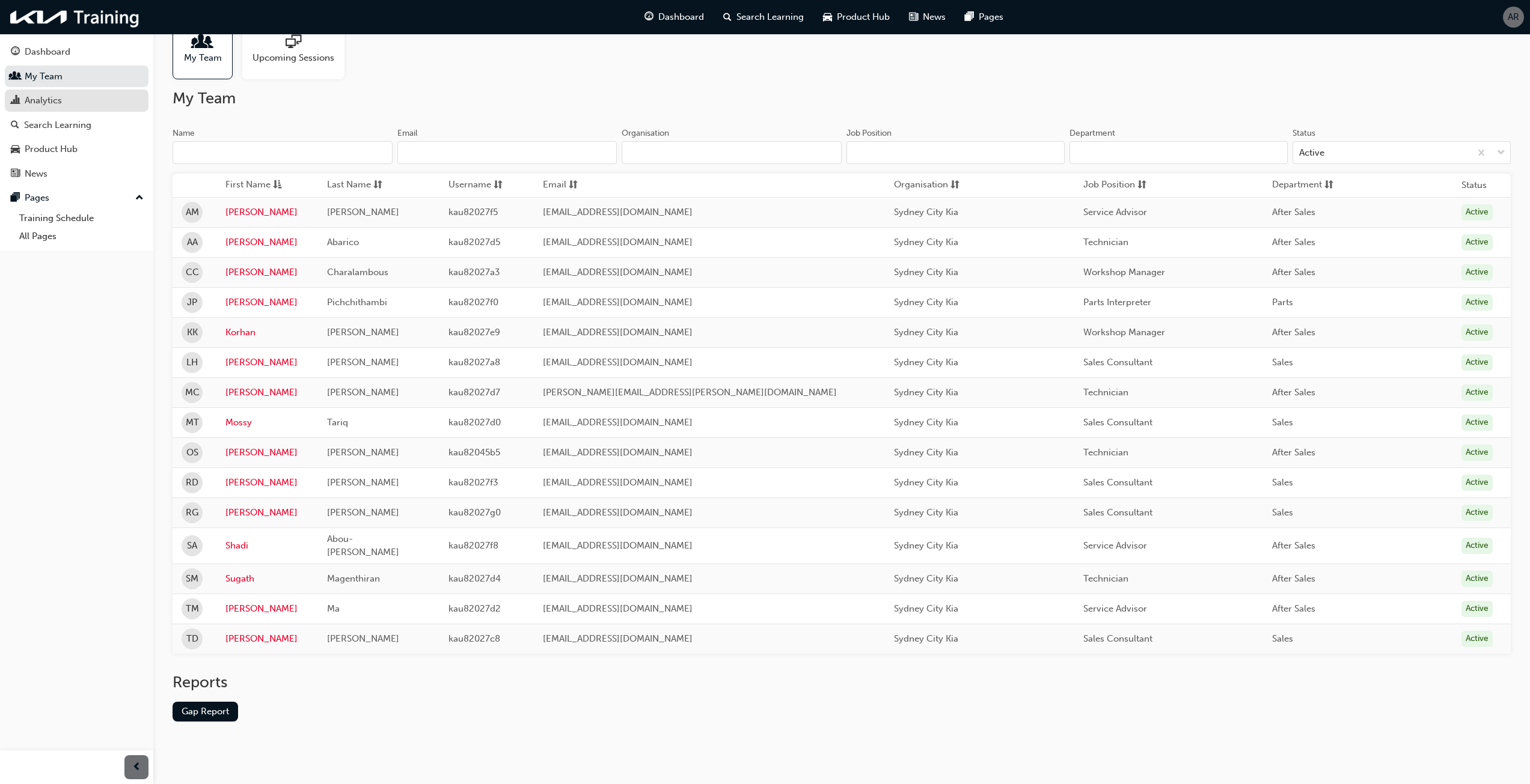
click at [21, 101] on div "Analytics" at bounding box center [76, 100] width 131 height 15
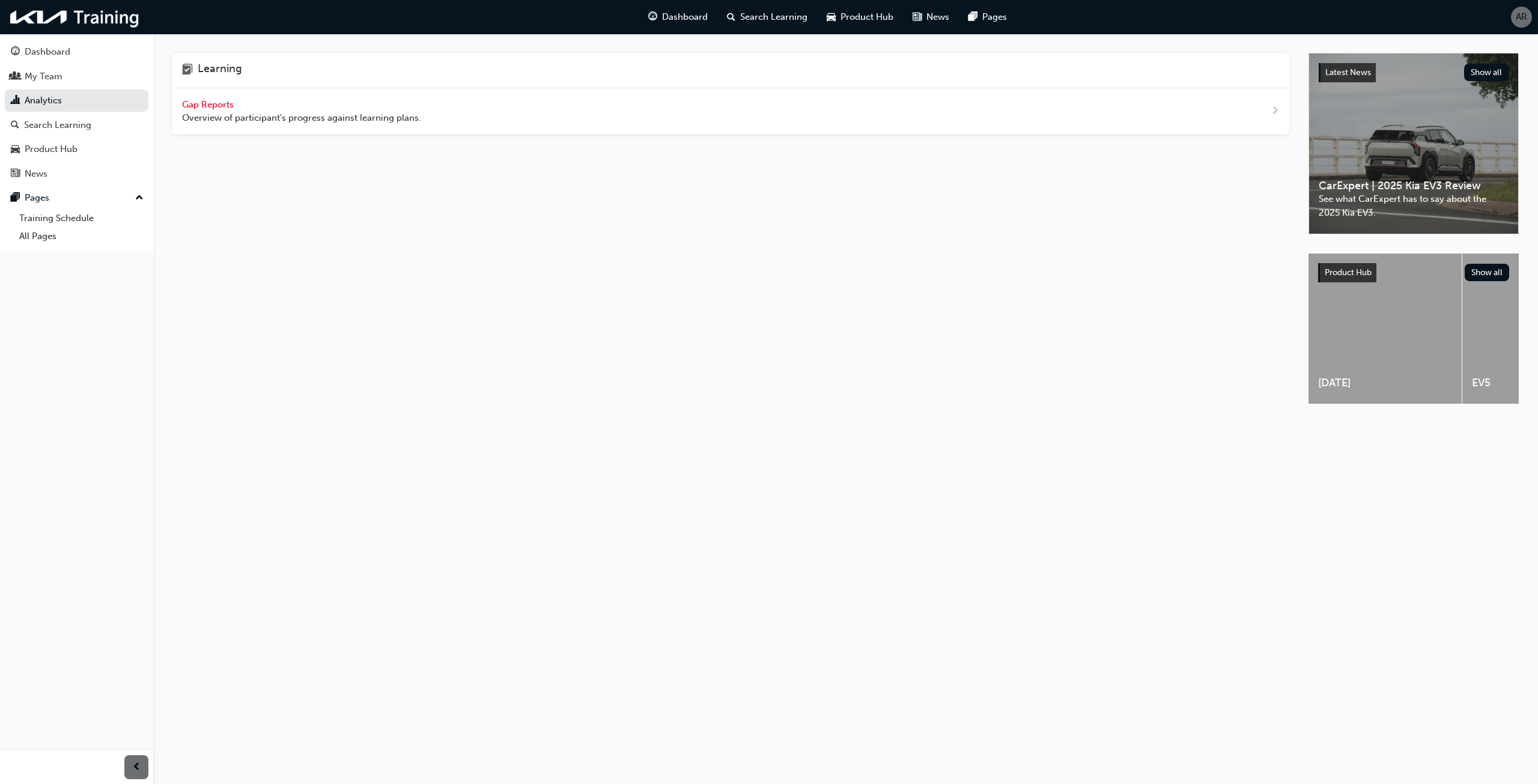
click at [197, 103] on span "Gap Reports" at bounding box center [209, 104] width 54 height 11
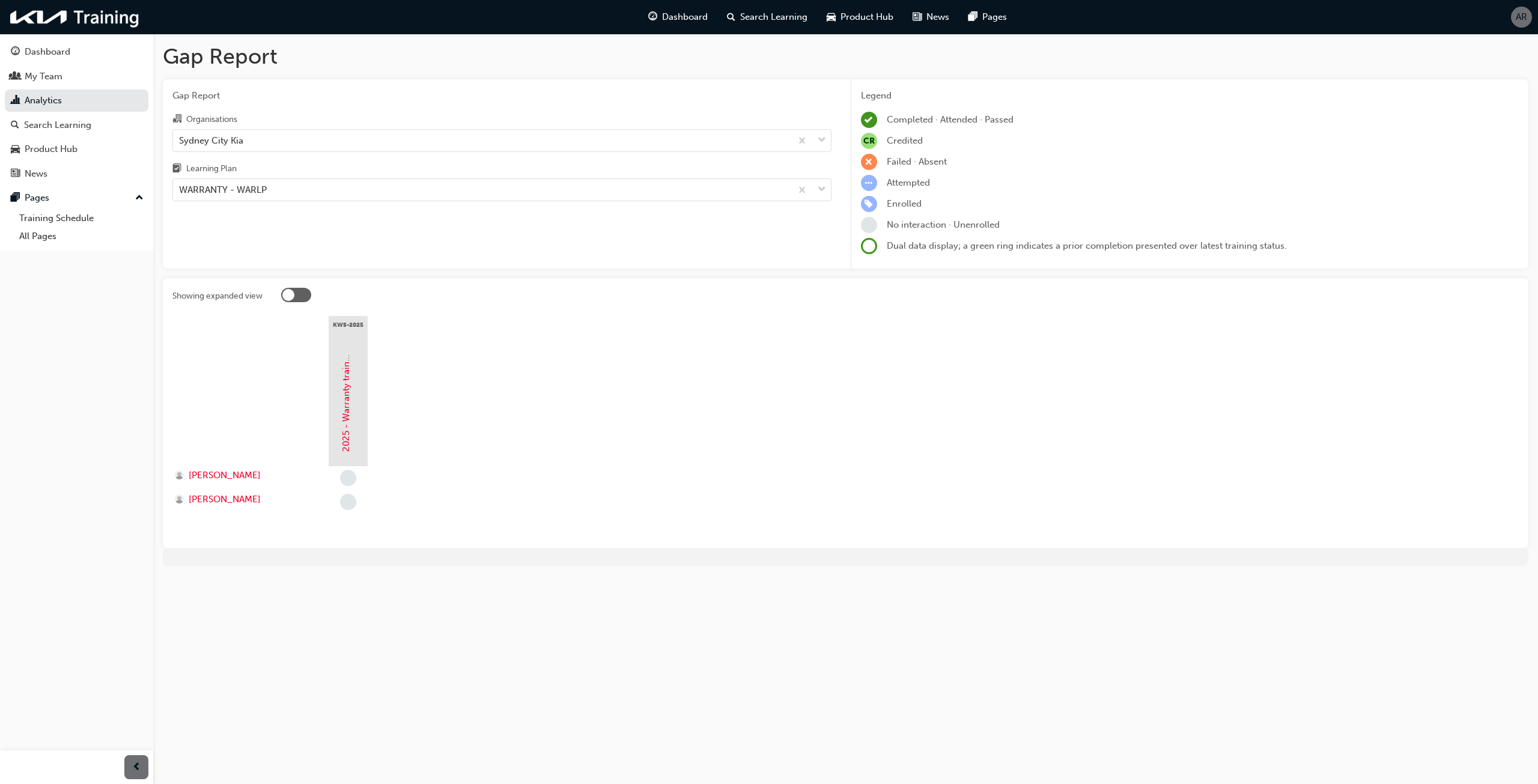
click at [348, 481] on span "learningRecordVerb_NONE-icon" at bounding box center [348, 478] width 16 height 16
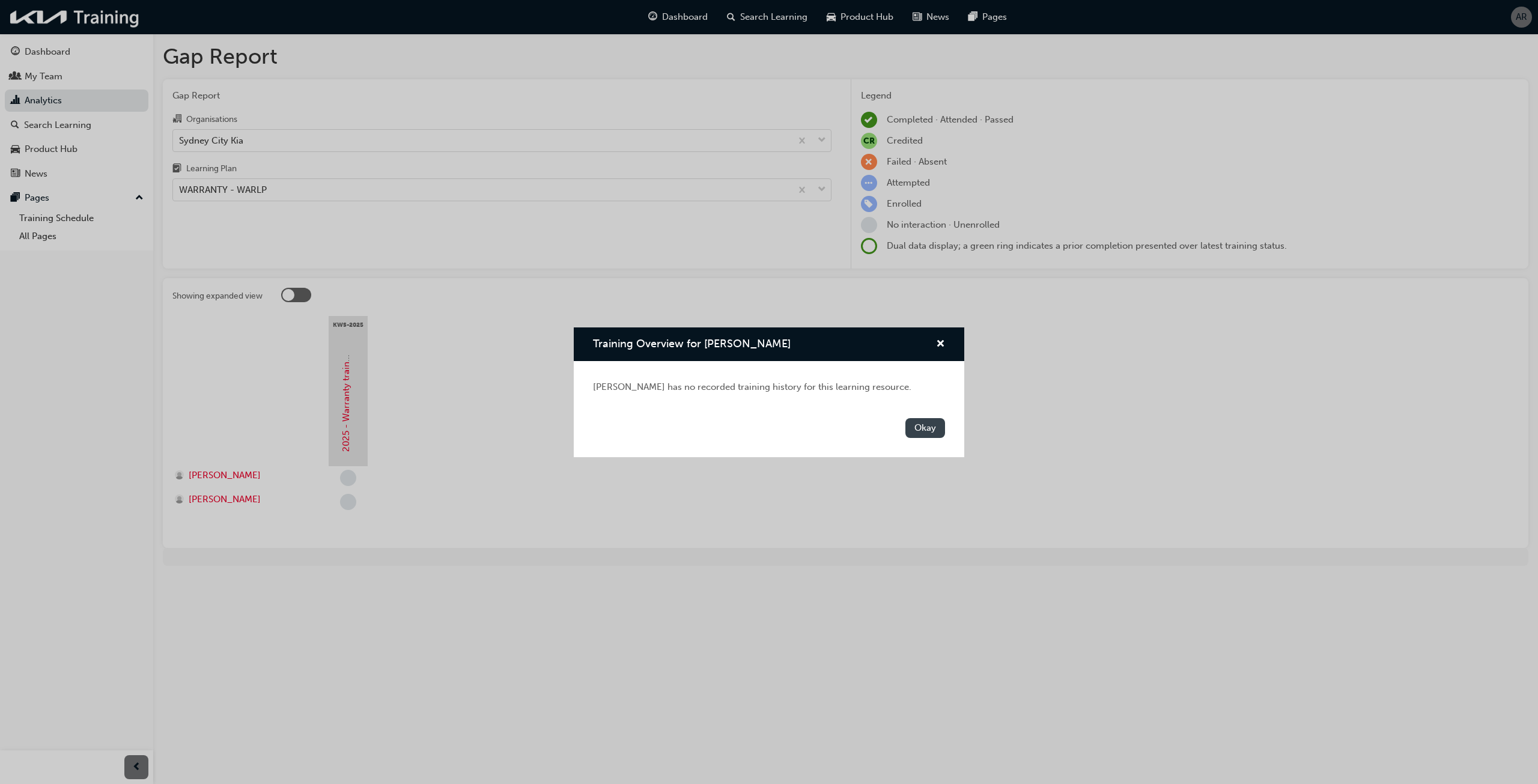
click at [907, 421] on button "Okay" at bounding box center [925, 428] width 40 height 20
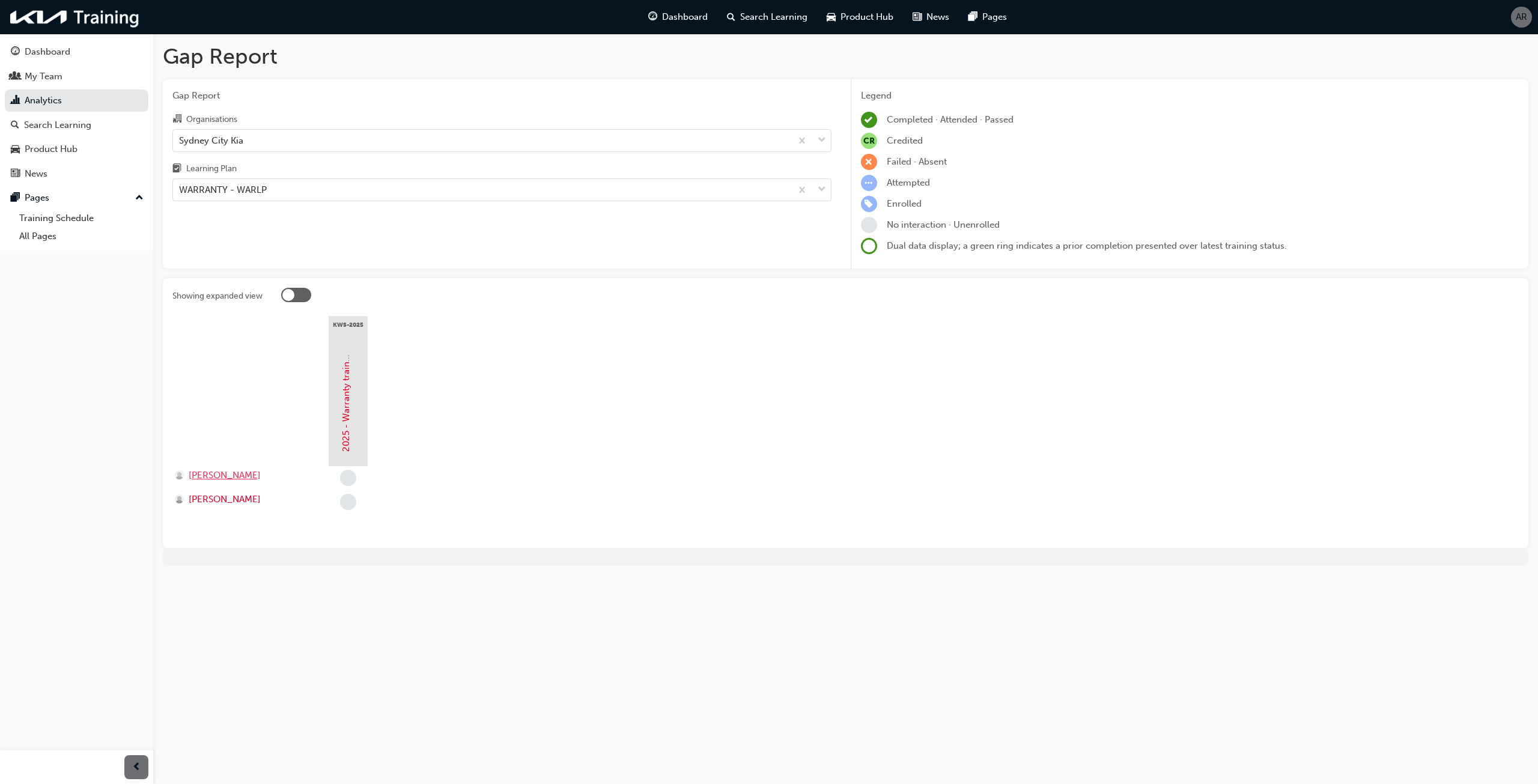
click at [252, 474] on span "[PERSON_NAME]" at bounding box center [224, 475] width 72 height 14
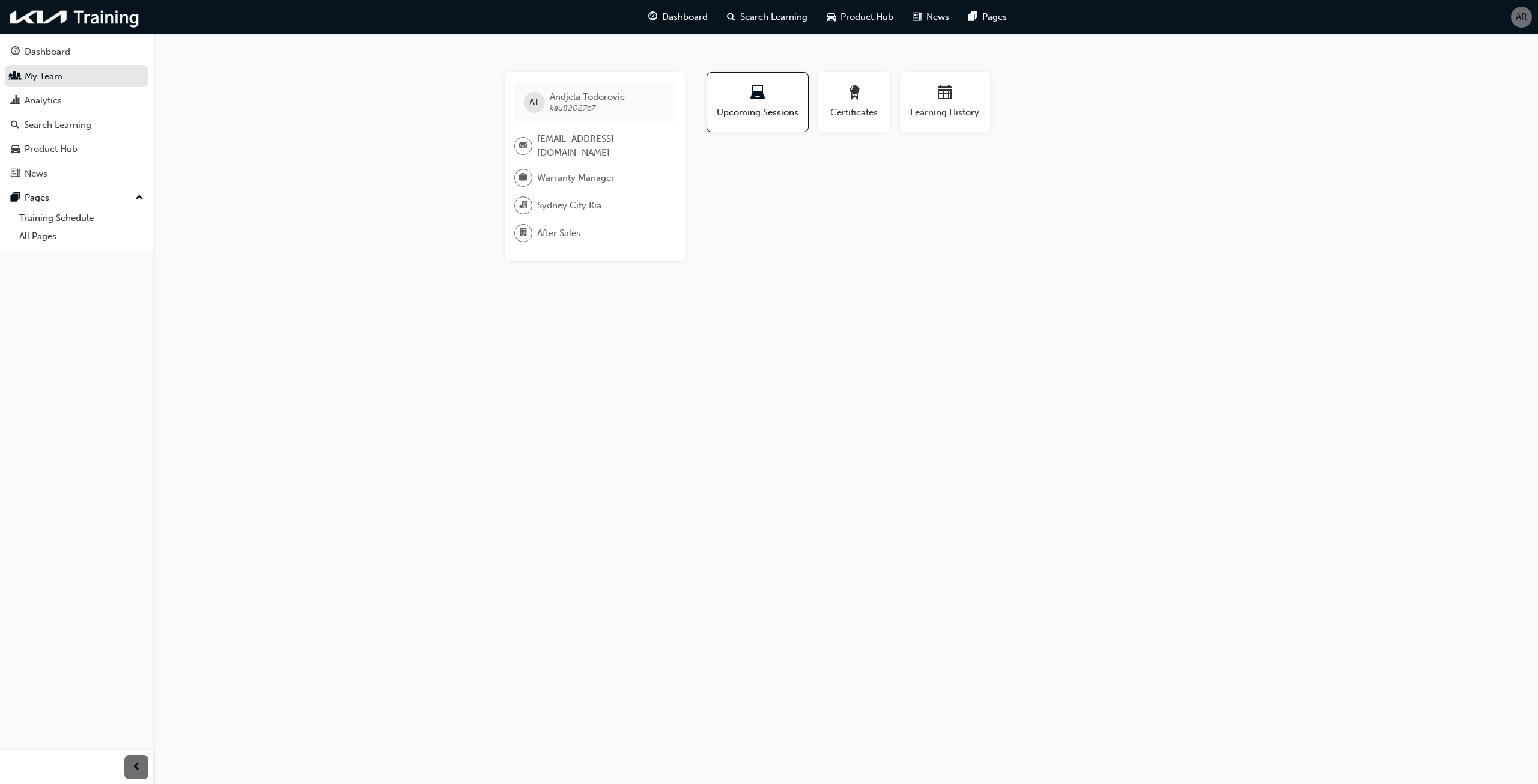
click at [579, 106] on span "kau82027c7" at bounding box center [573, 108] width 45 height 10
click at [730, 114] on span "Upcoming Sessions" at bounding box center [757, 112] width 83 height 14
click at [769, 114] on span "Upcoming Sessions" at bounding box center [757, 112] width 83 height 14
click at [943, 111] on span "Learning History" at bounding box center [945, 112] width 72 height 14
click at [590, 183] on span "Warranty Manager" at bounding box center [576, 177] width 78 height 14
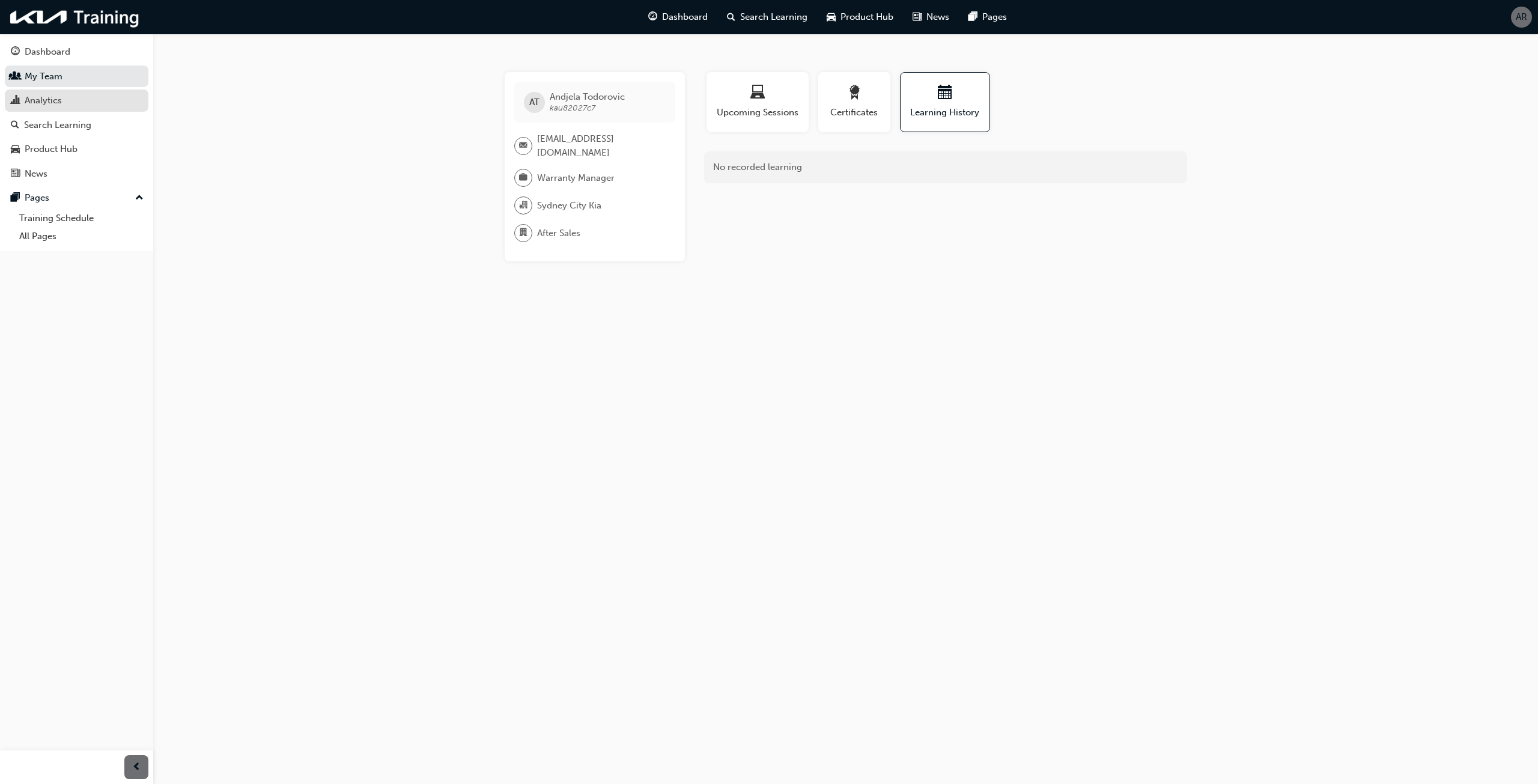
click at [83, 105] on div "Analytics" at bounding box center [76, 100] width 131 height 15
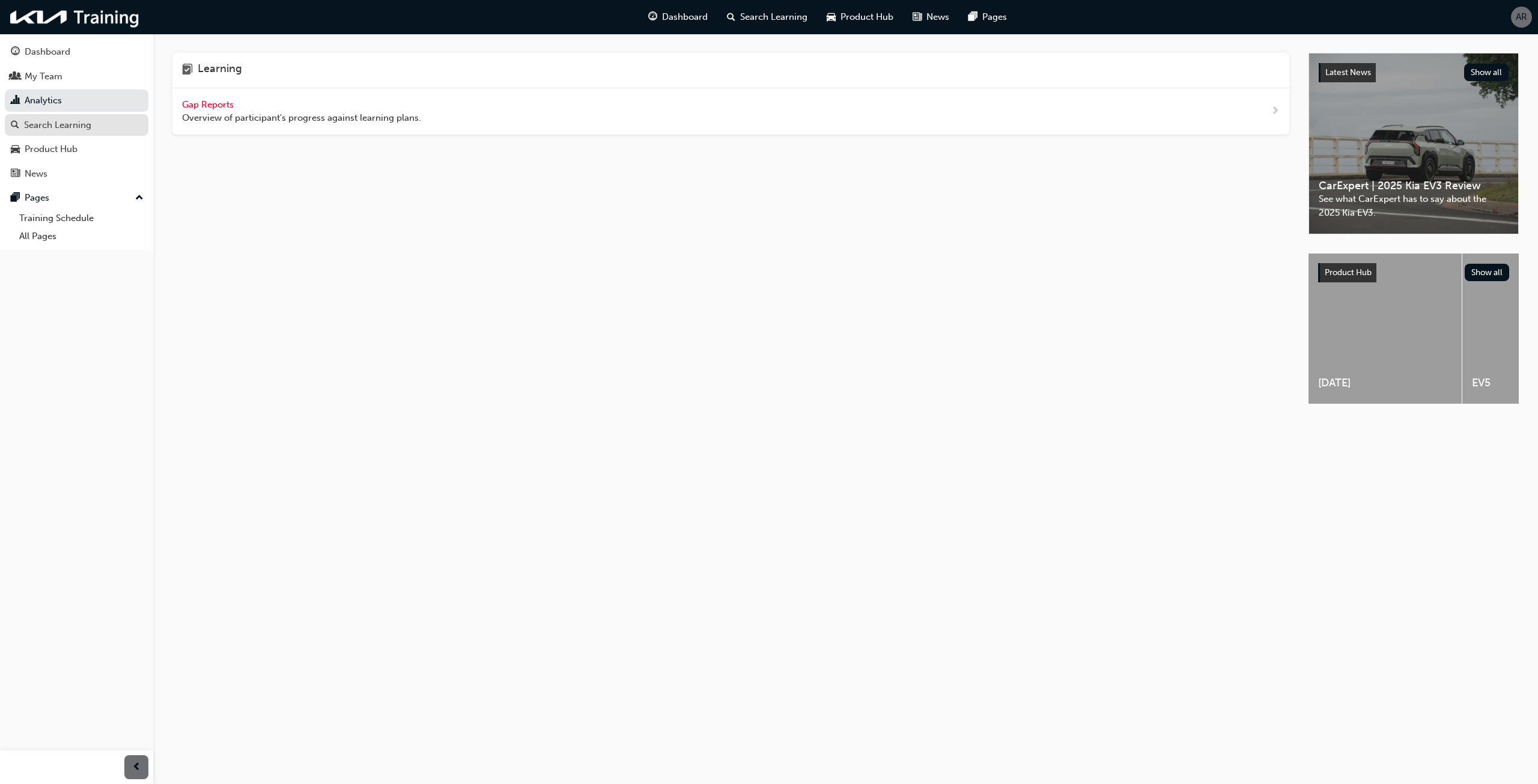
click at [87, 128] on div "Search Learning" at bounding box center [58, 125] width 67 height 14
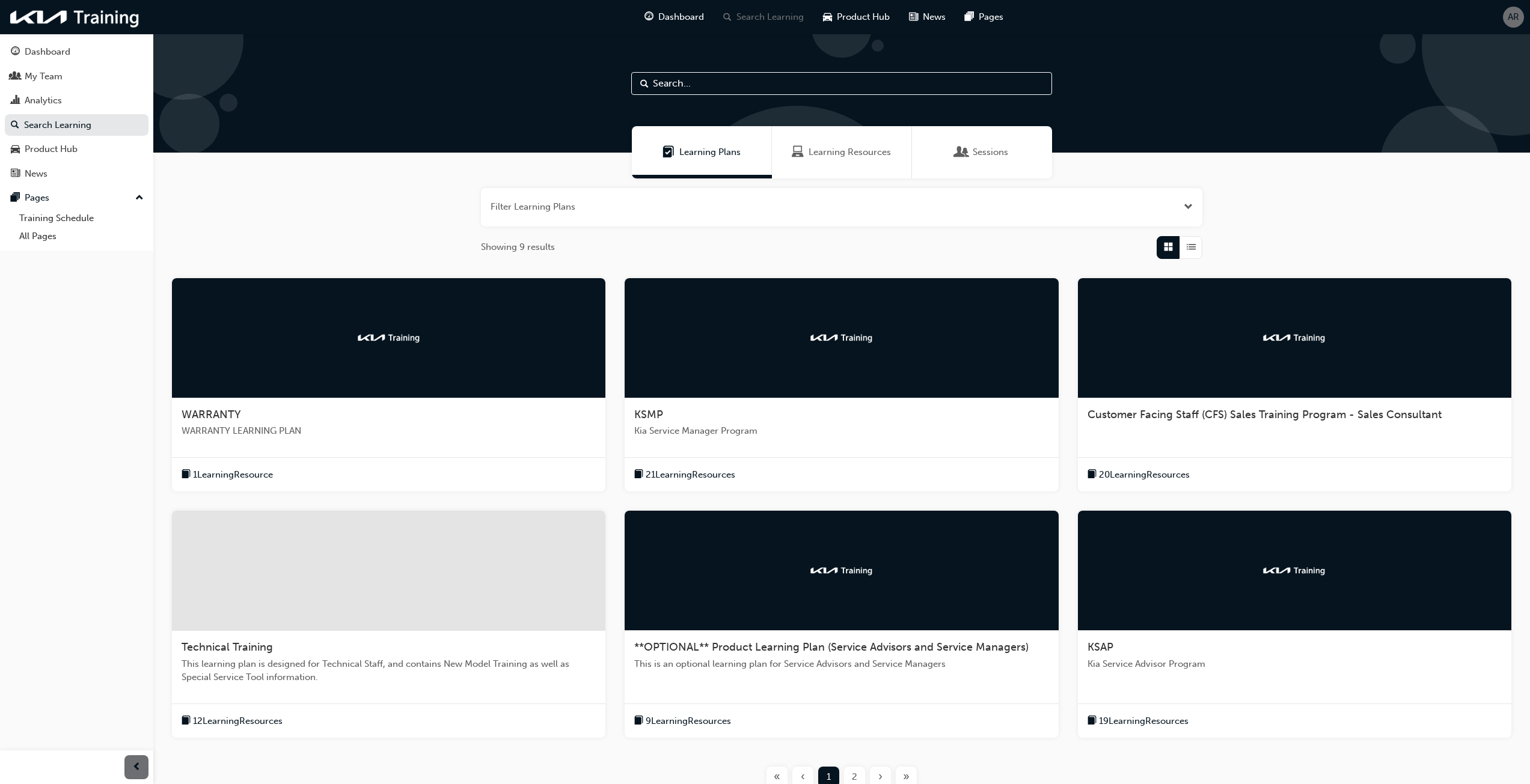
click at [373, 333] on img at bounding box center [389, 337] width 66 height 12
